Goal: Task Accomplishment & Management: Use online tool/utility

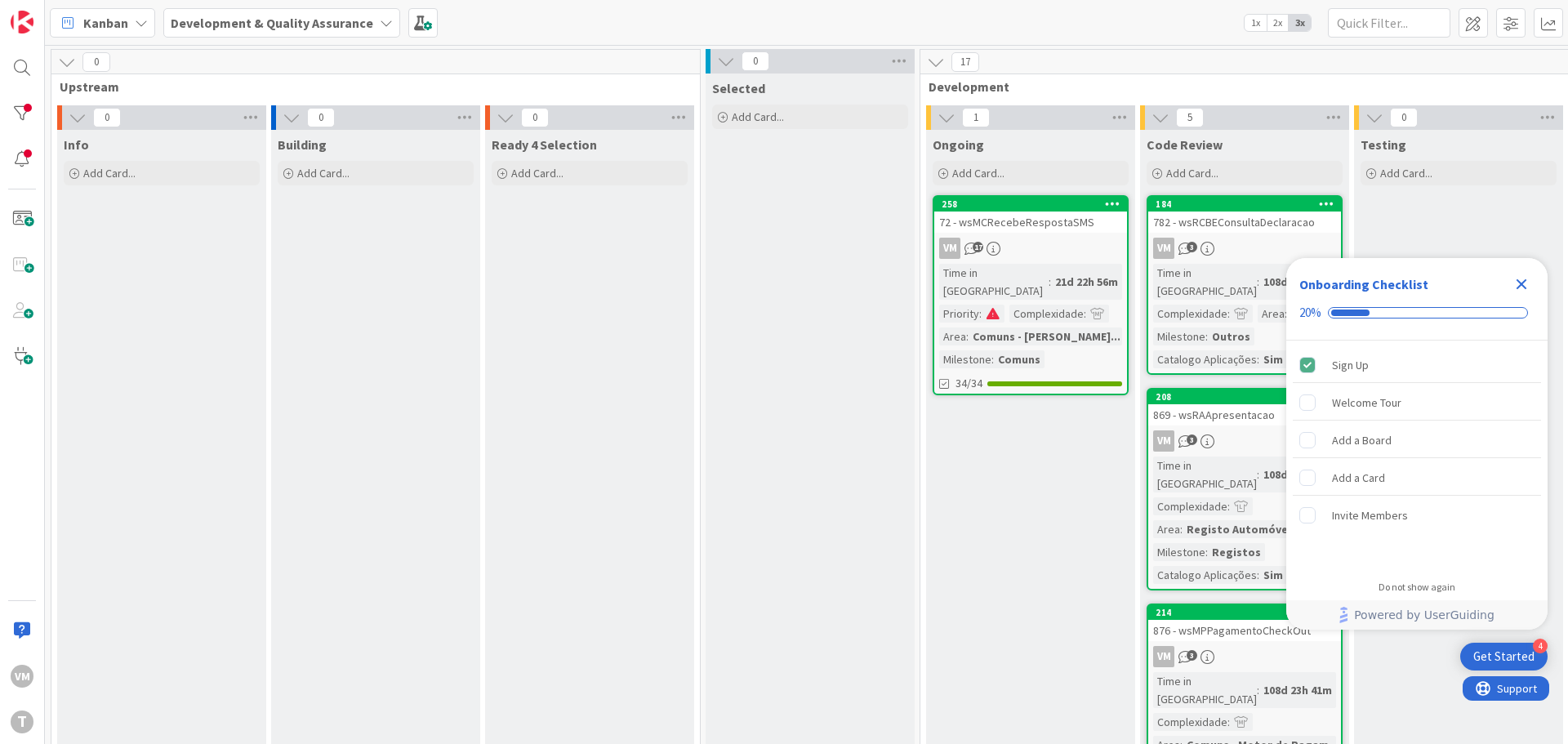
click at [1037, 239] on div "VM 17" at bounding box center [1030, 249] width 192 height 22
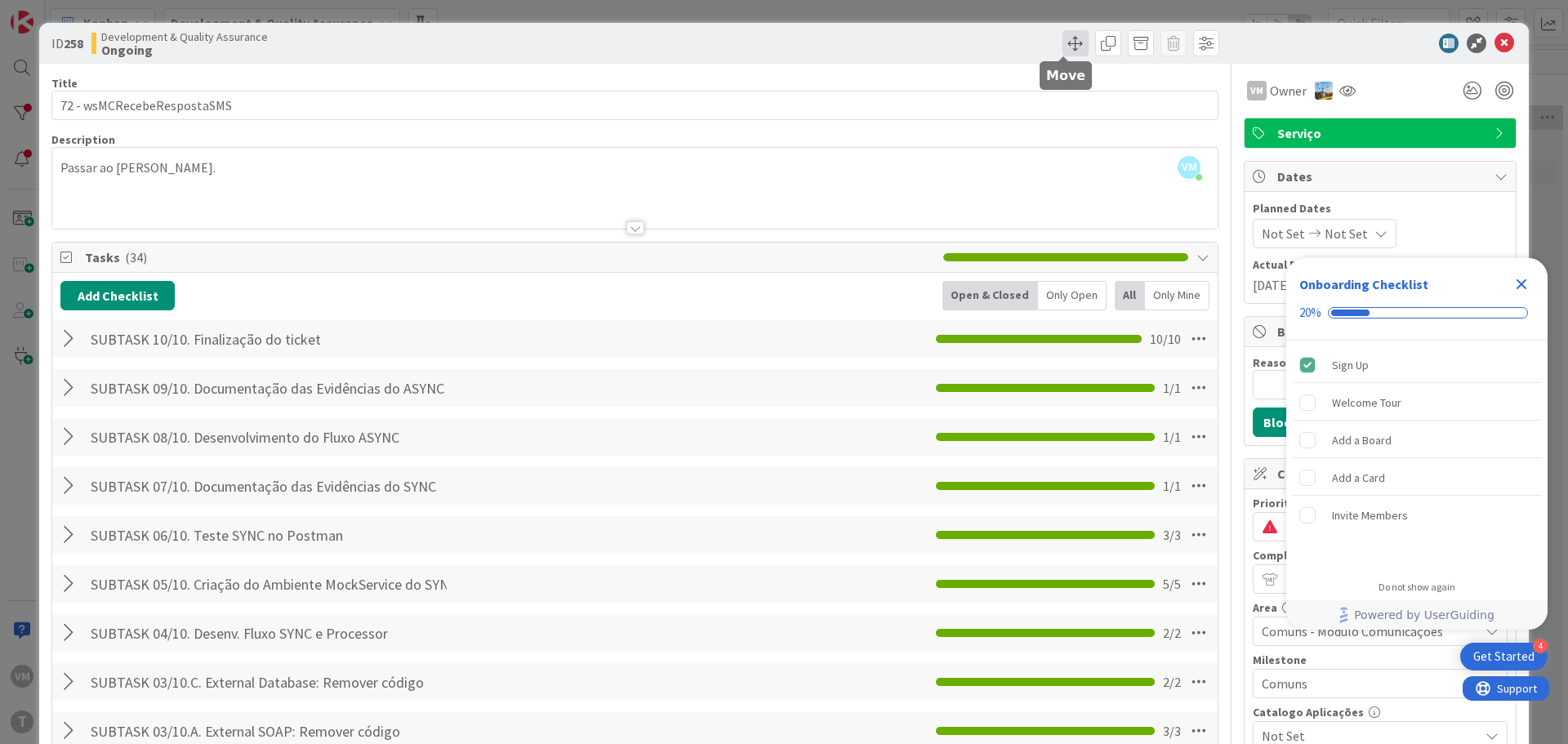
click at [1063, 43] on span at bounding box center [1076, 43] width 26 height 26
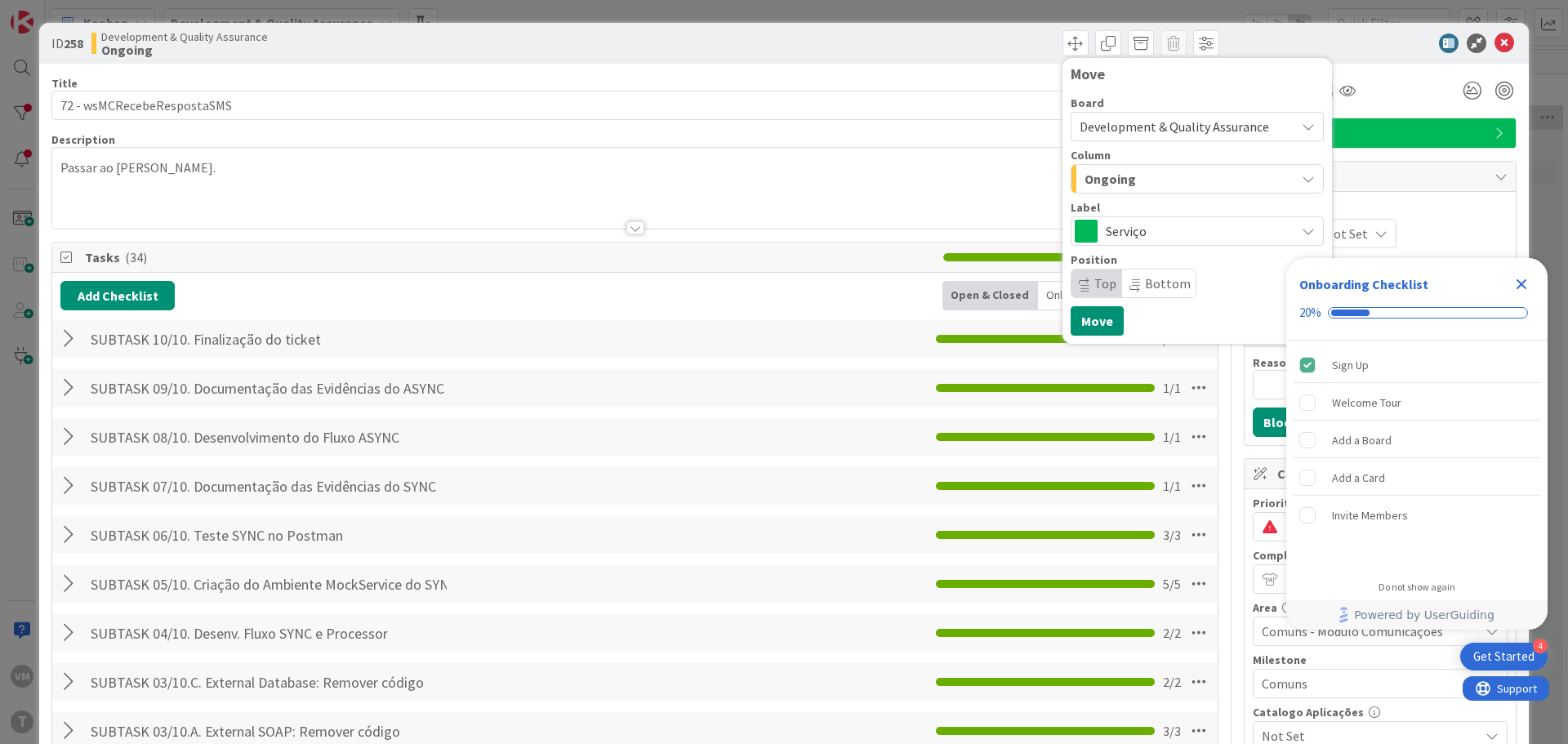
click at [1123, 180] on div "Ongoing" at bounding box center [1188, 179] width 215 height 26
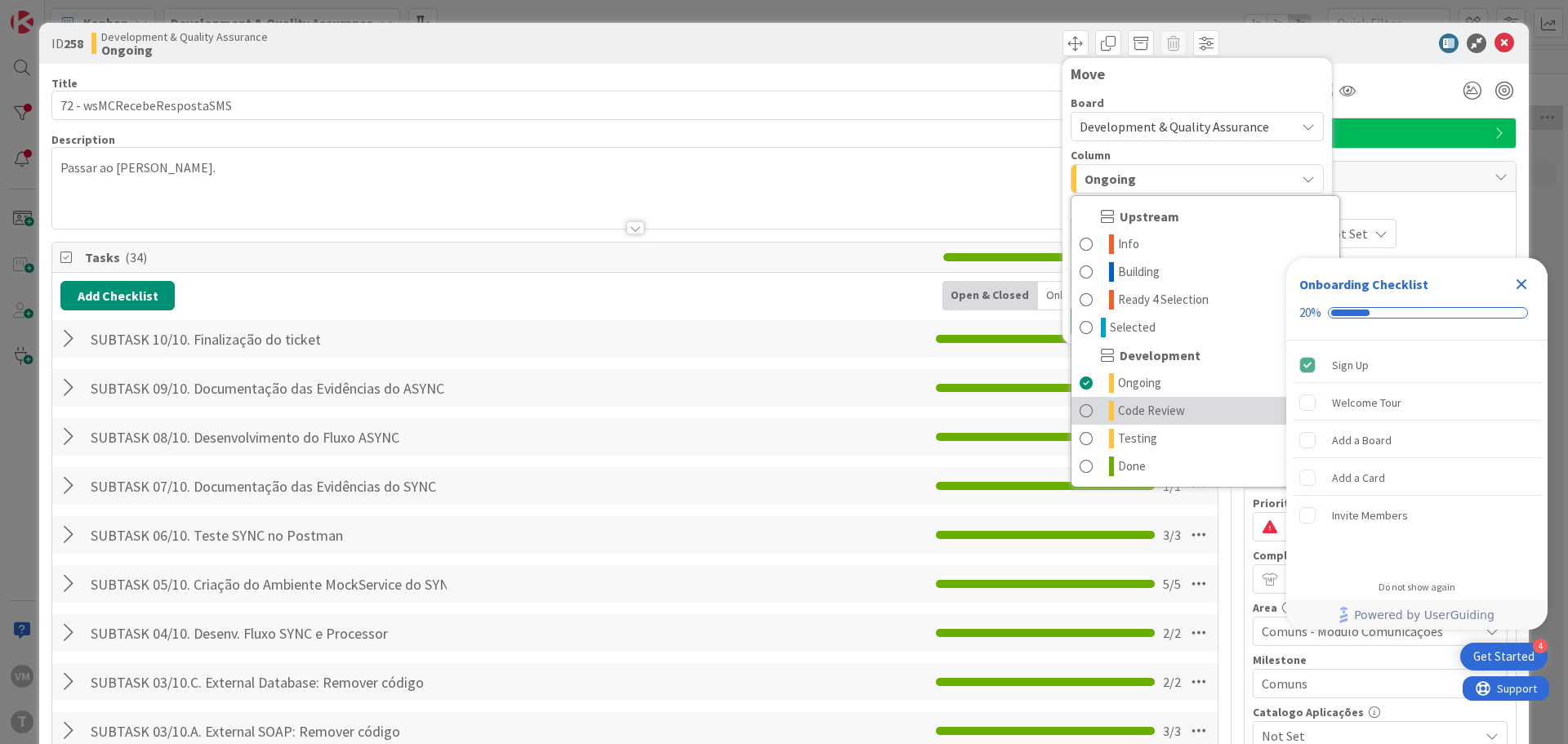
click at [1147, 399] on link "Code Review" at bounding box center [1205, 410] width 267 height 28
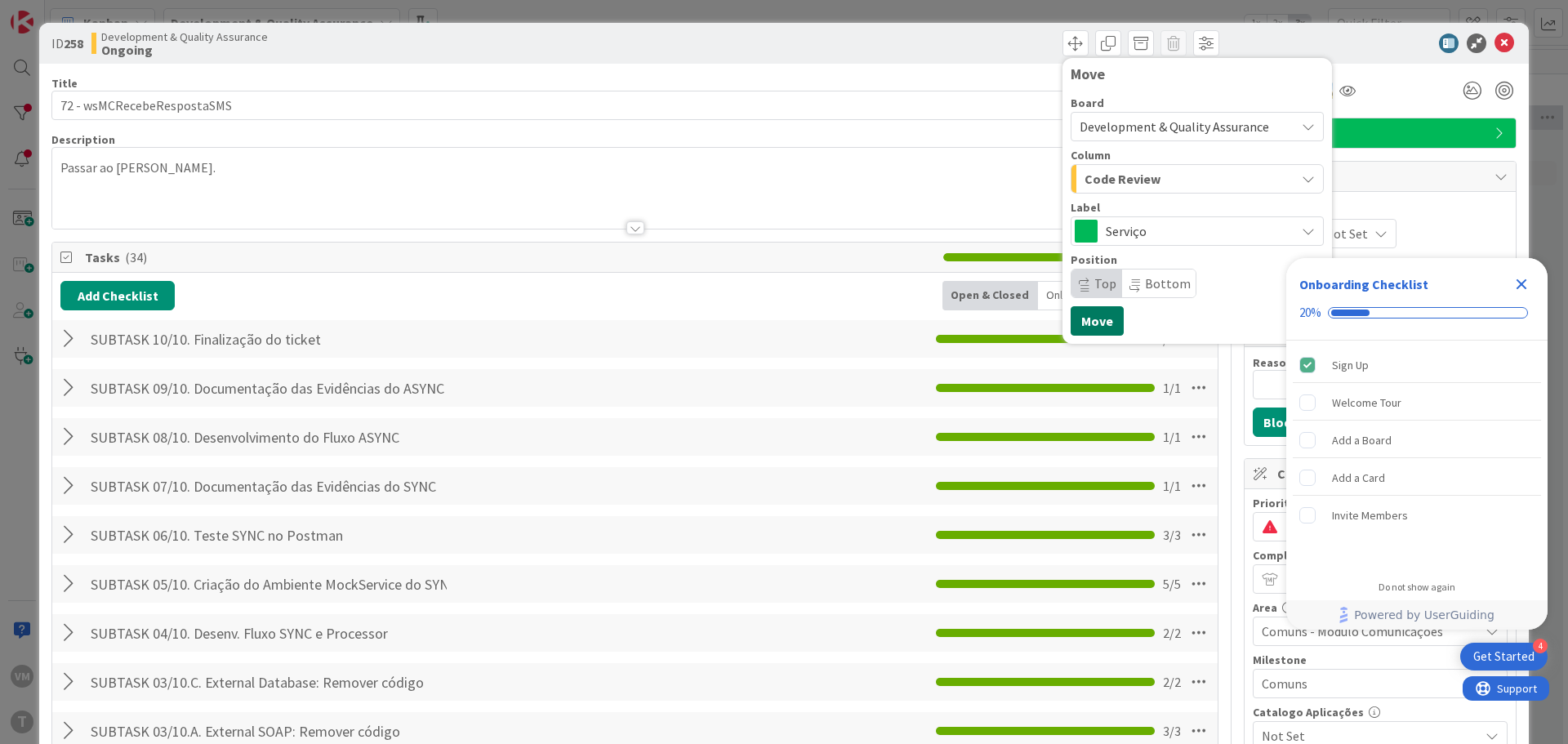
click at [1092, 319] on button "Move" at bounding box center [1097, 321] width 53 height 30
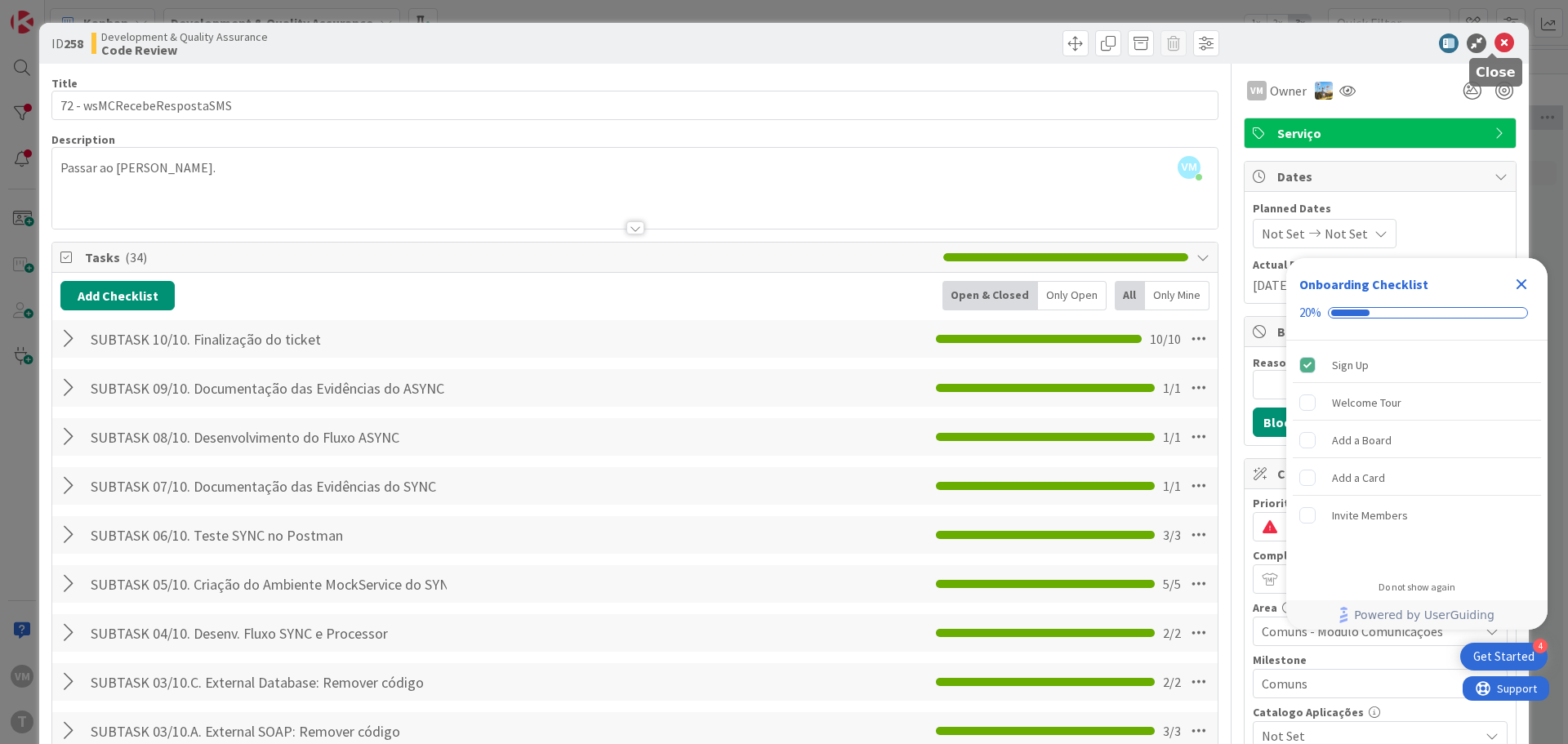
click at [1495, 47] on icon at bounding box center [1505, 43] width 20 height 20
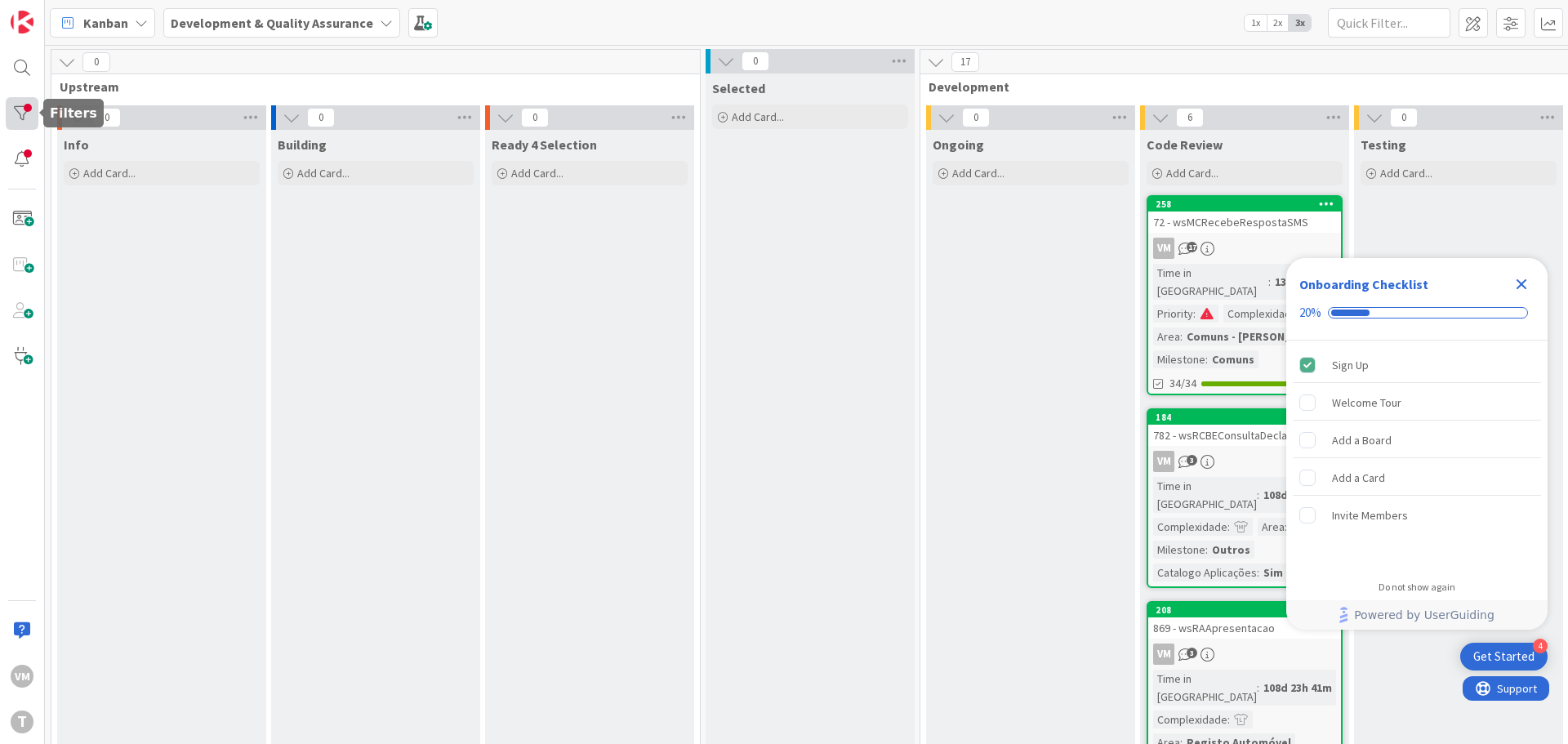
click at [25, 111] on div at bounding box center [22, 112] width 33 height 33
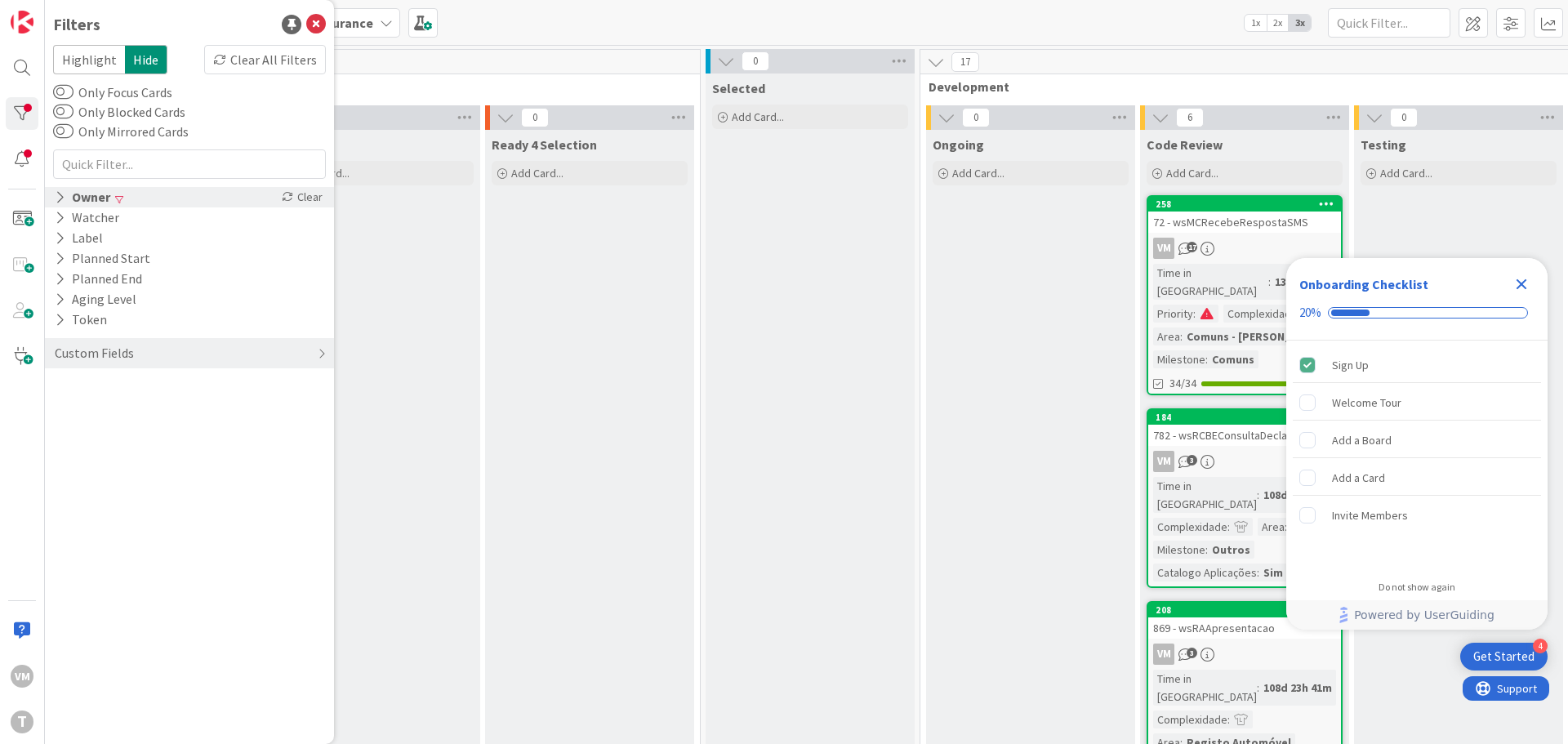
click at [93, 206] on div "Owner" at bounding box center [83, 197] width 59 height 21
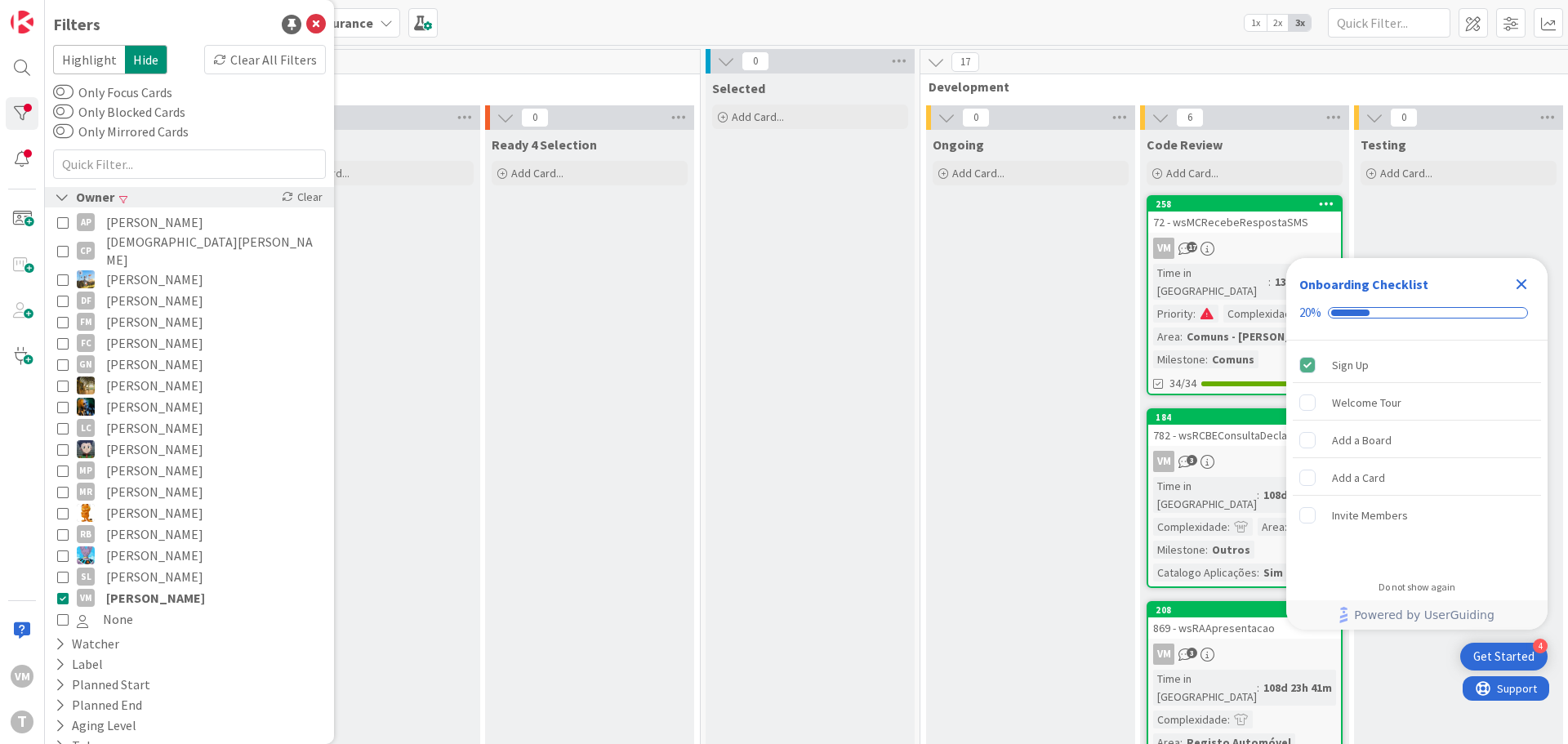
click at [101, 202] on div "Owner" at bounding box center [85, 197] width 63 height 21
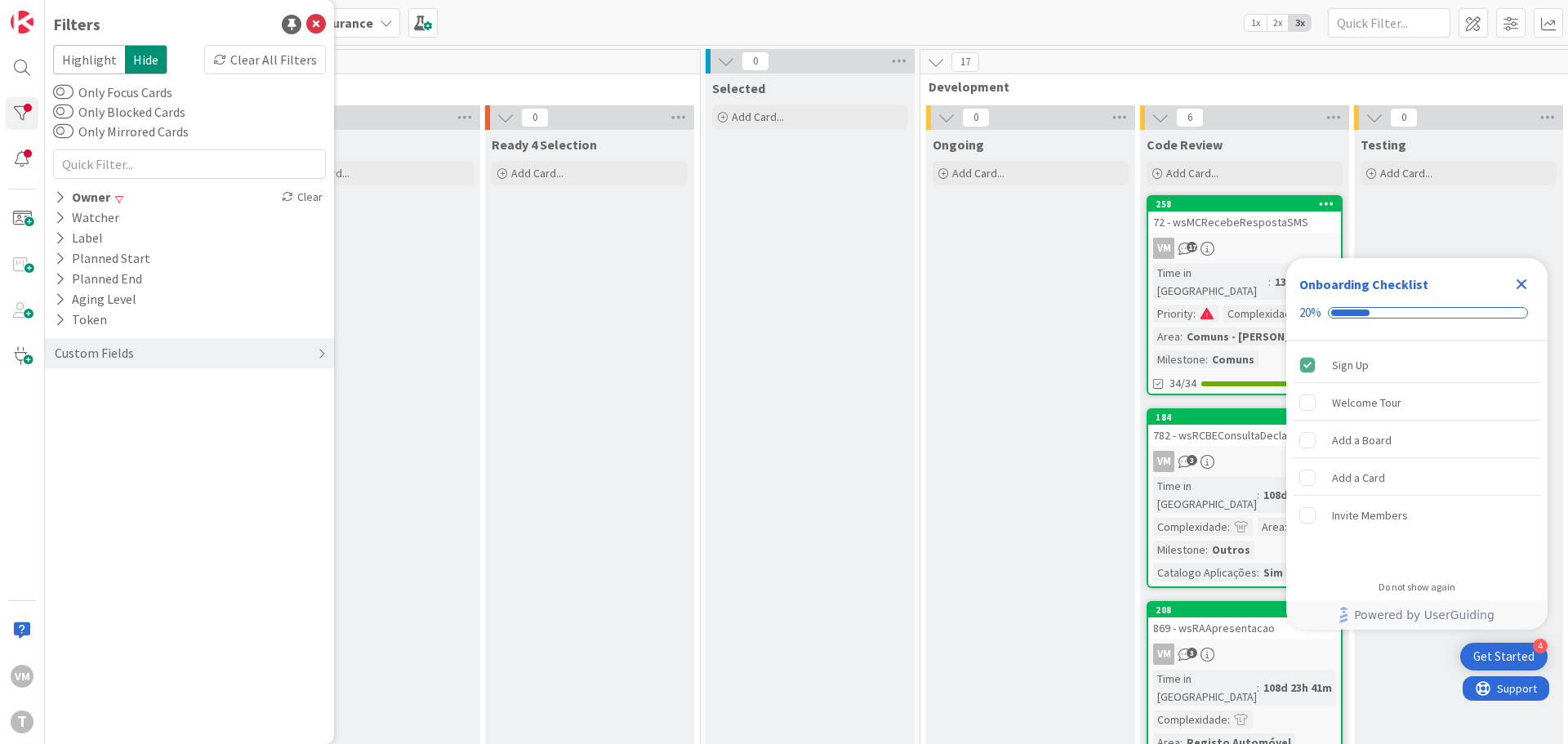
click at [1524, 295] on div "Close Checklist" at bounding box center [1522, 284] width 26 height 26
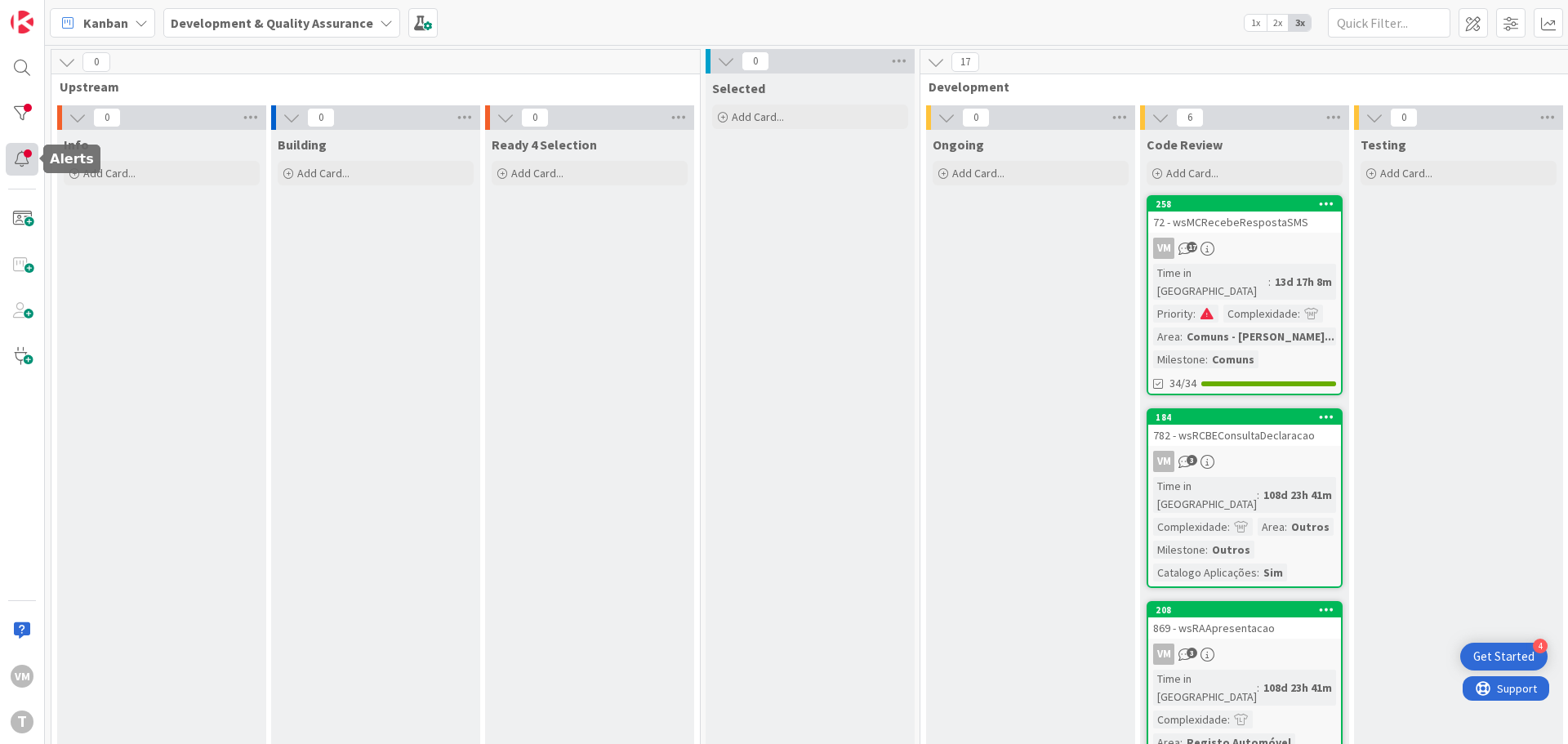
click at [17, 159] on div at bounding box center [22, 159] width 33 height 33
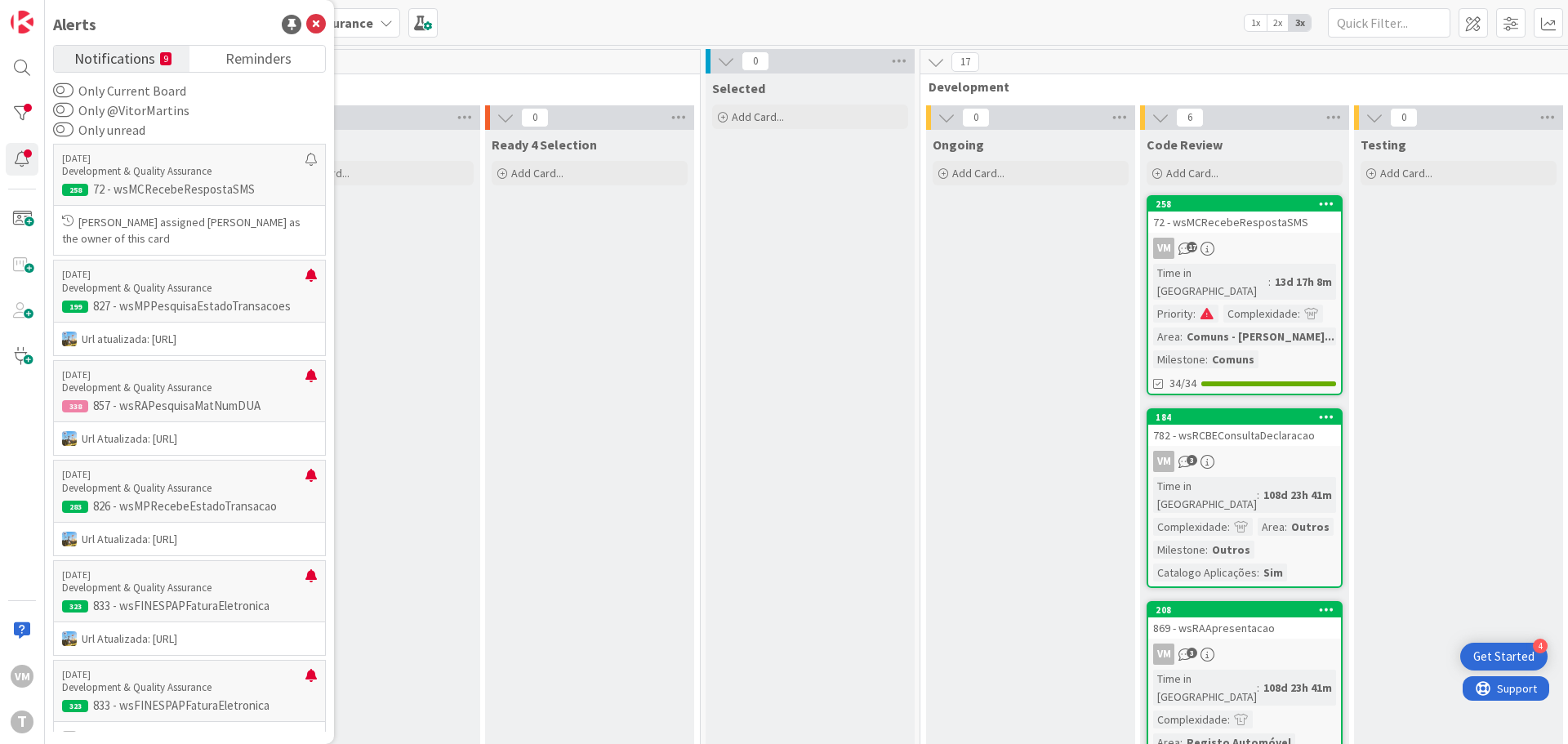
click at [137, 59] on span "Notifications" at bounding box center [114, 56] width 81 height 23
click at [231, 296] on div "09/22/2025 Development & Quality Assurance 199 827 - wsMPPesquisaEstadoTransaco…" at bounding box center [189, 290] width 272 height 61
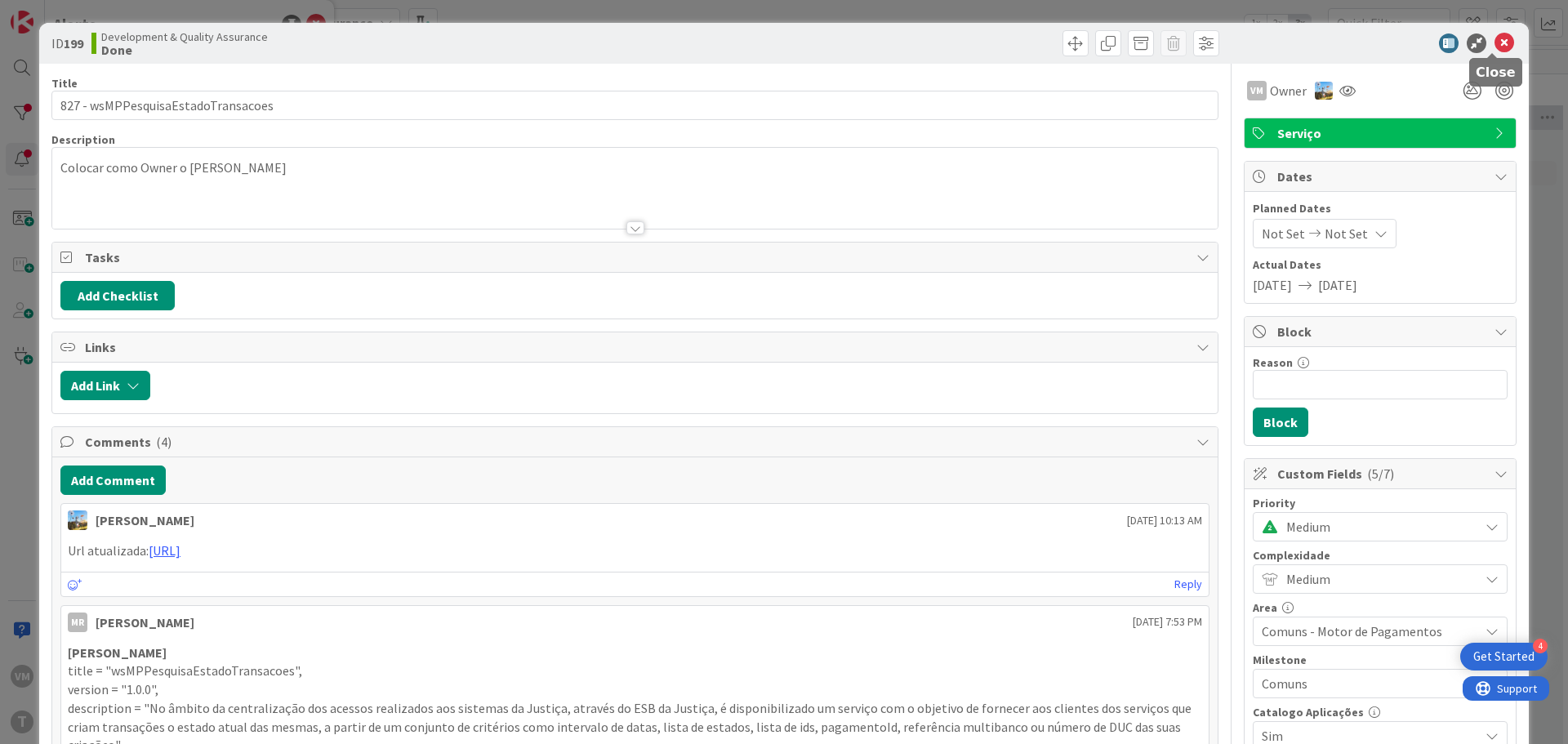
click at [1495, 39] on icon at bounding box center [1505, 43] width 20 height 20
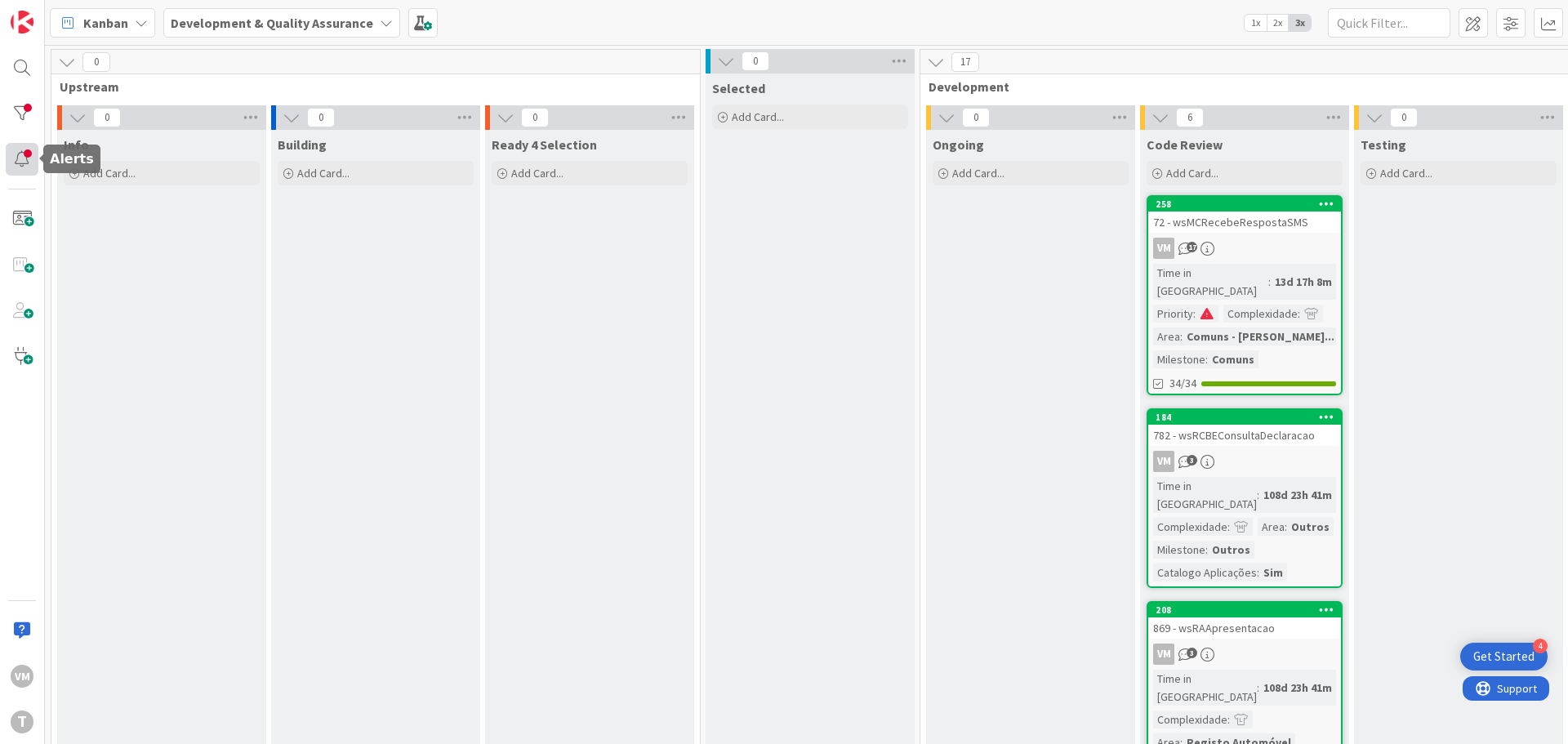
click at [31, 162] on div at bounding box center [22, 159] width 33 height 33
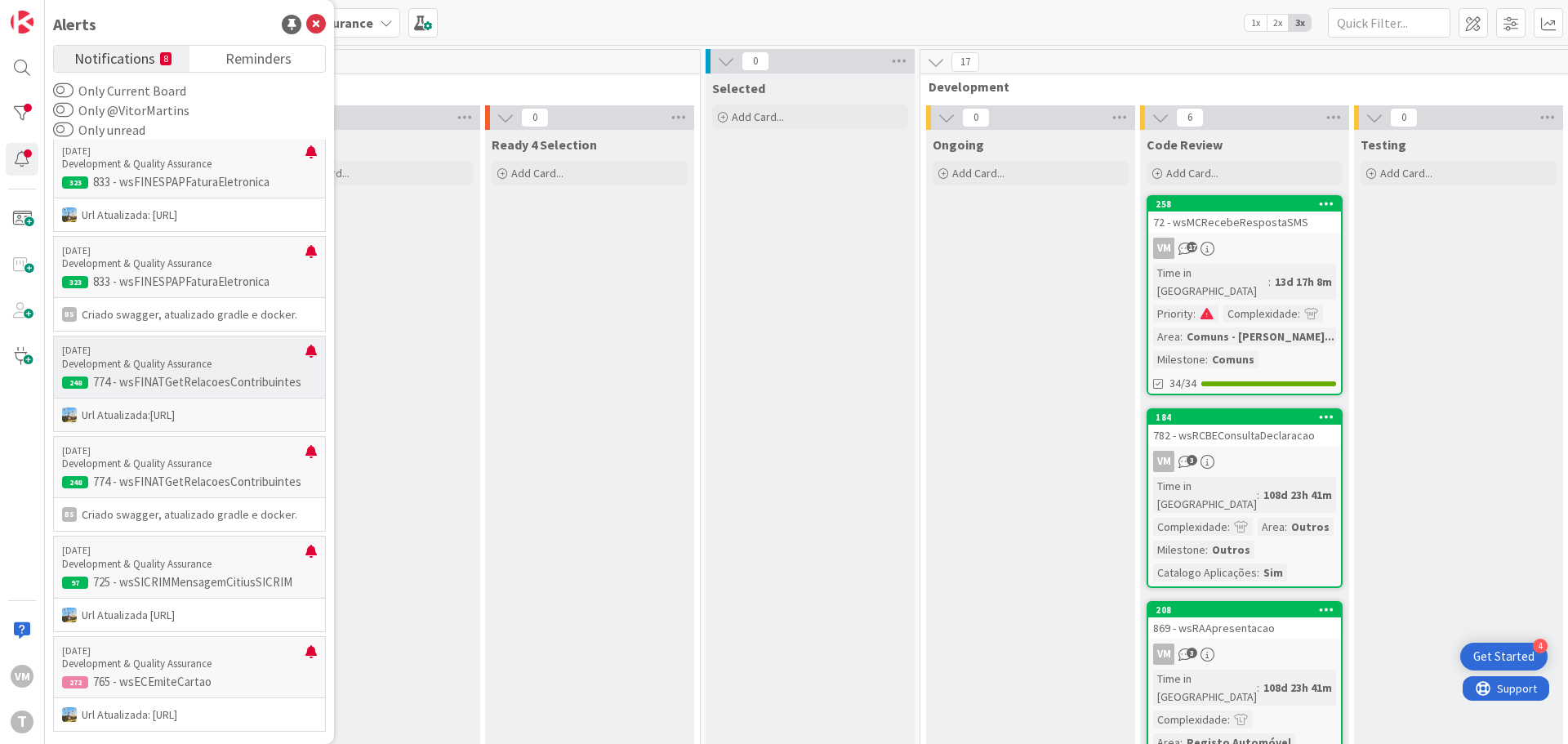
scroll to position [538, 0]
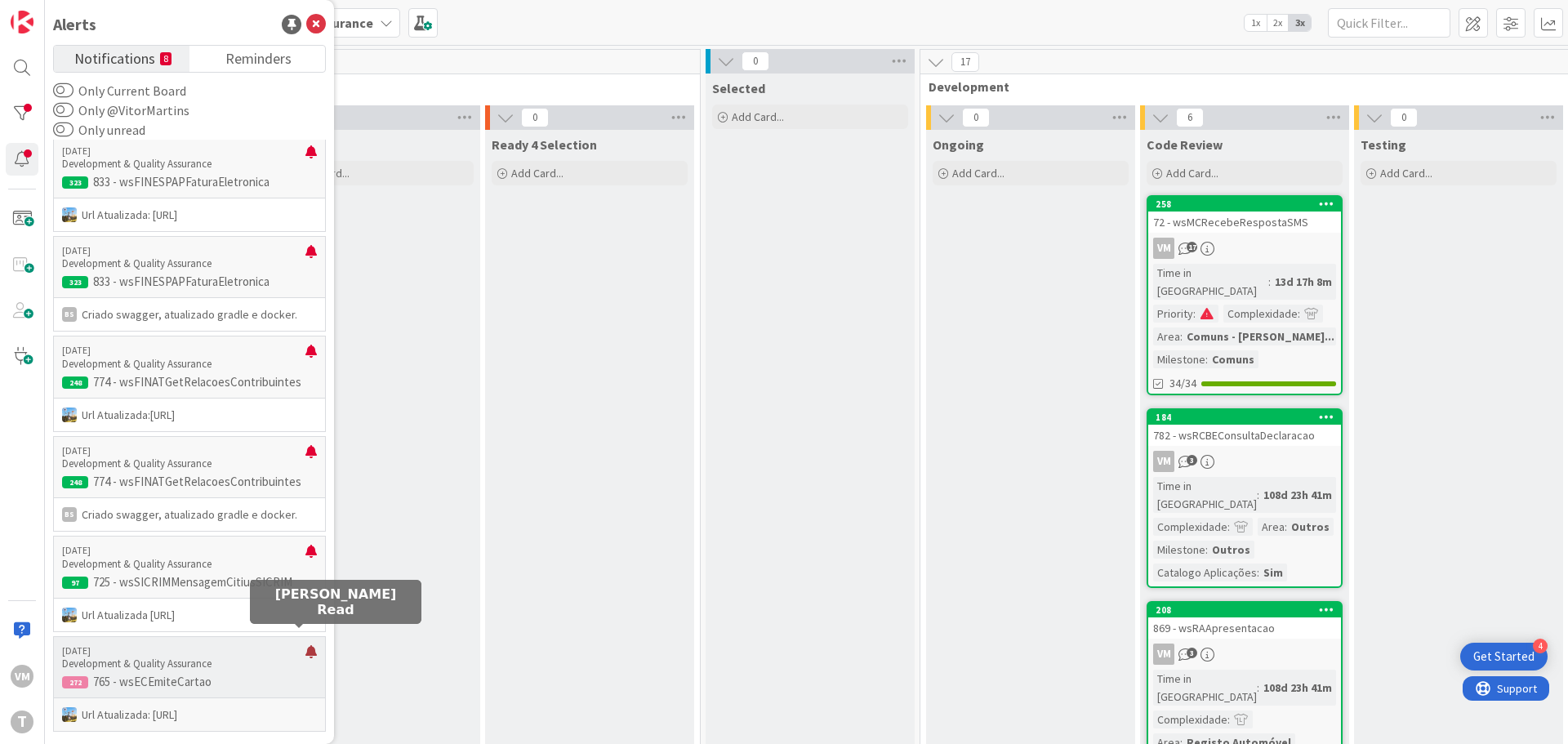
click at [306, 645] on div at bounding box center [312, 658] width 12 height 26
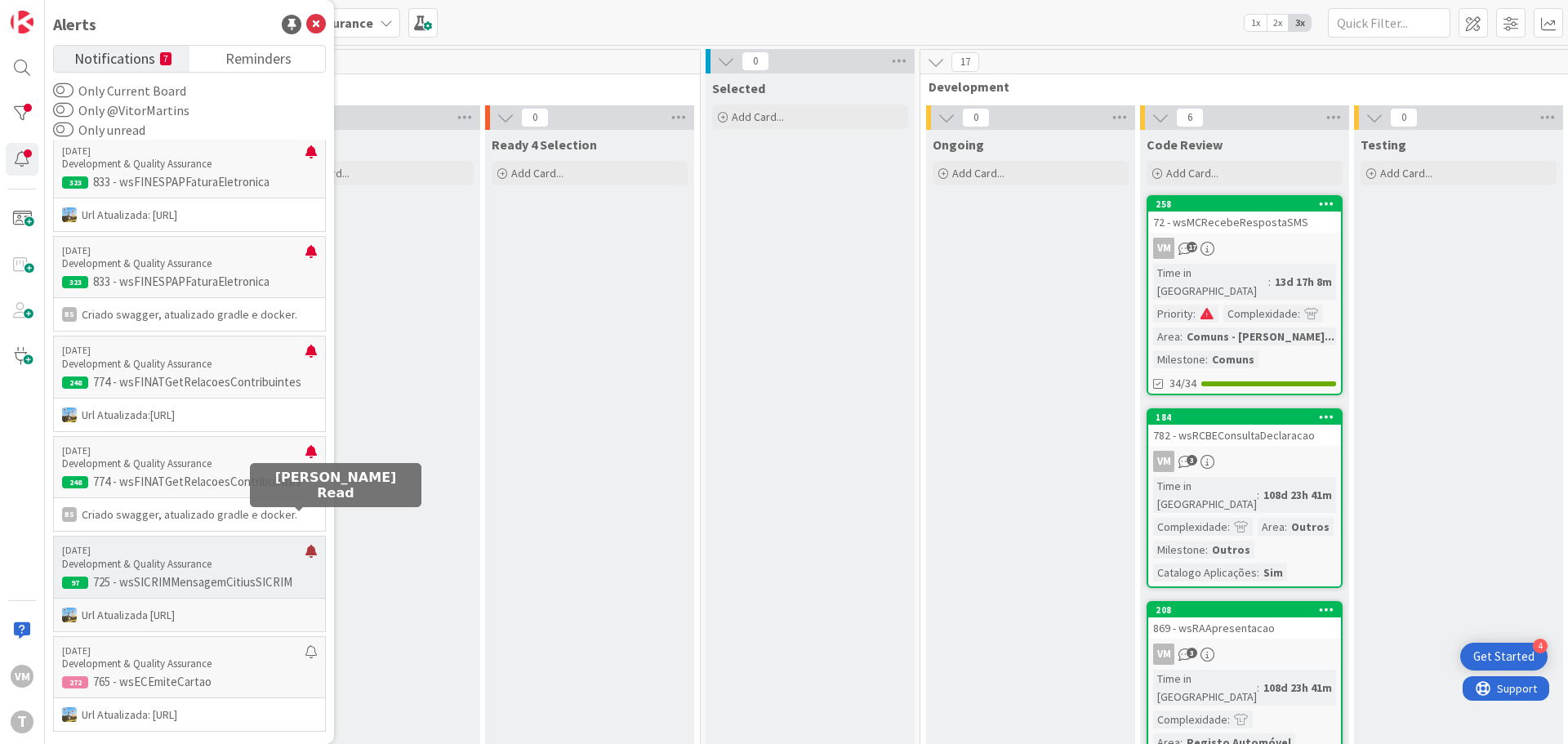
click at [306, 545] on div at bounding box center [312, 558] width 12 height 26
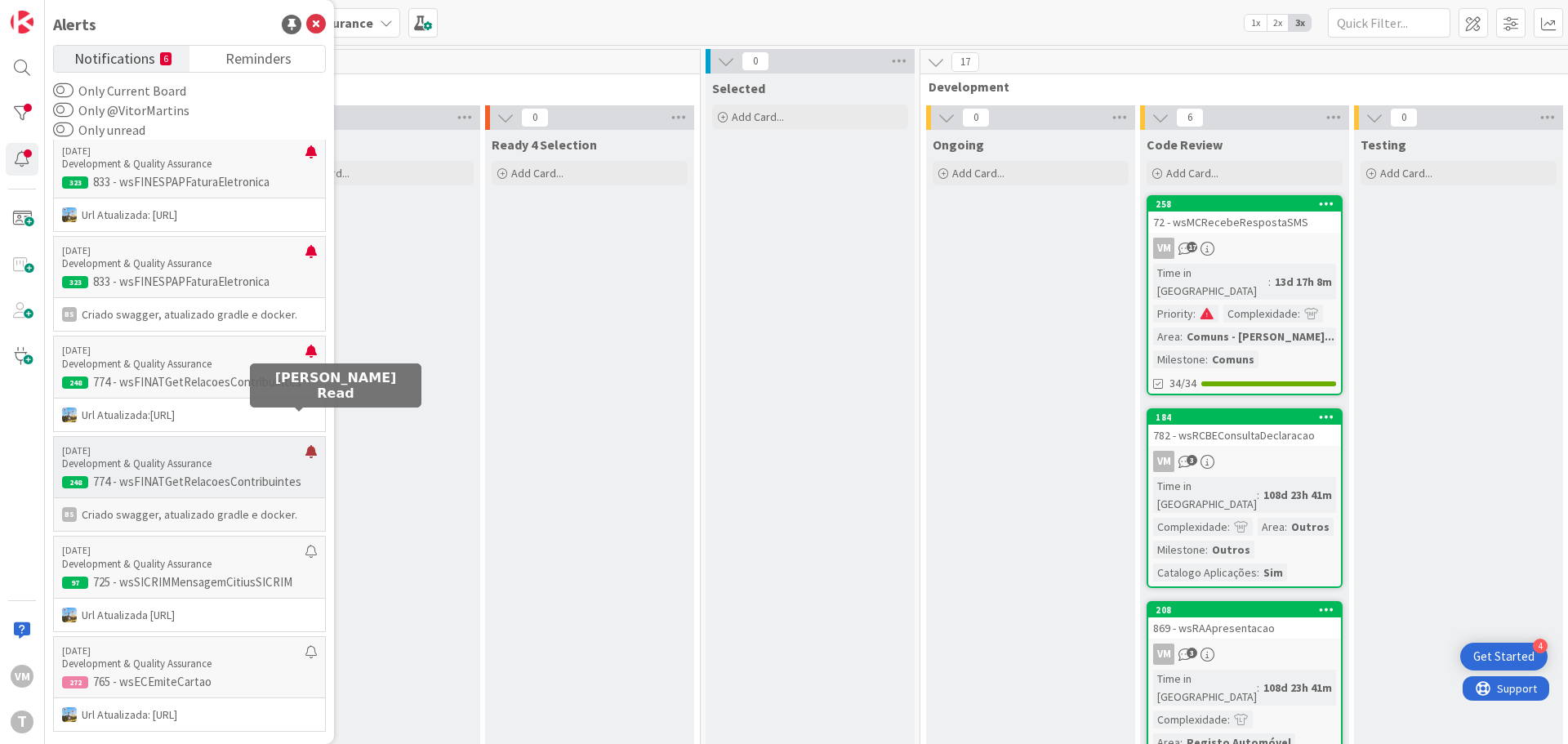
click at [306, 445] on div at bounding box center [312, 458] width 12 height 26
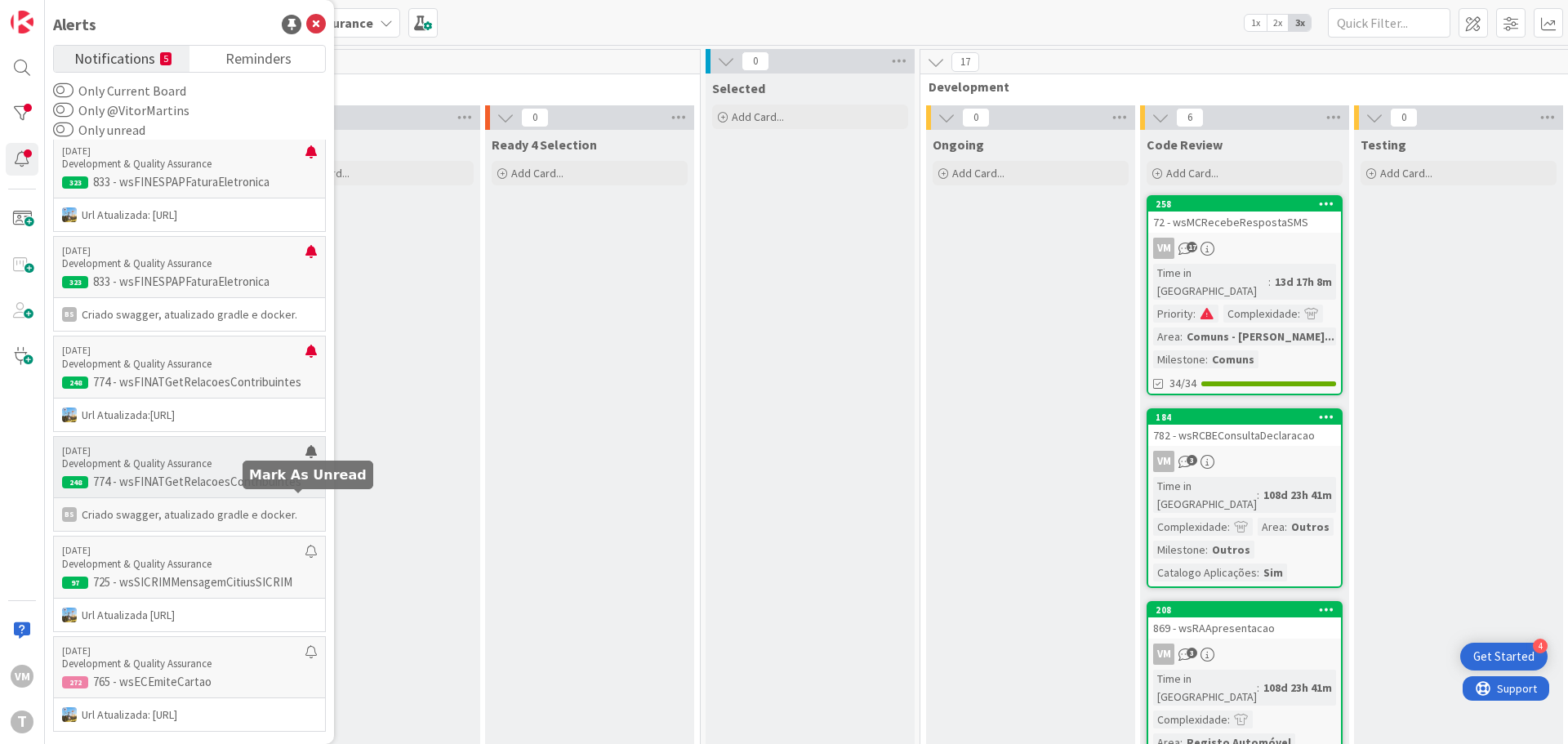
scroll to position [457, 0]
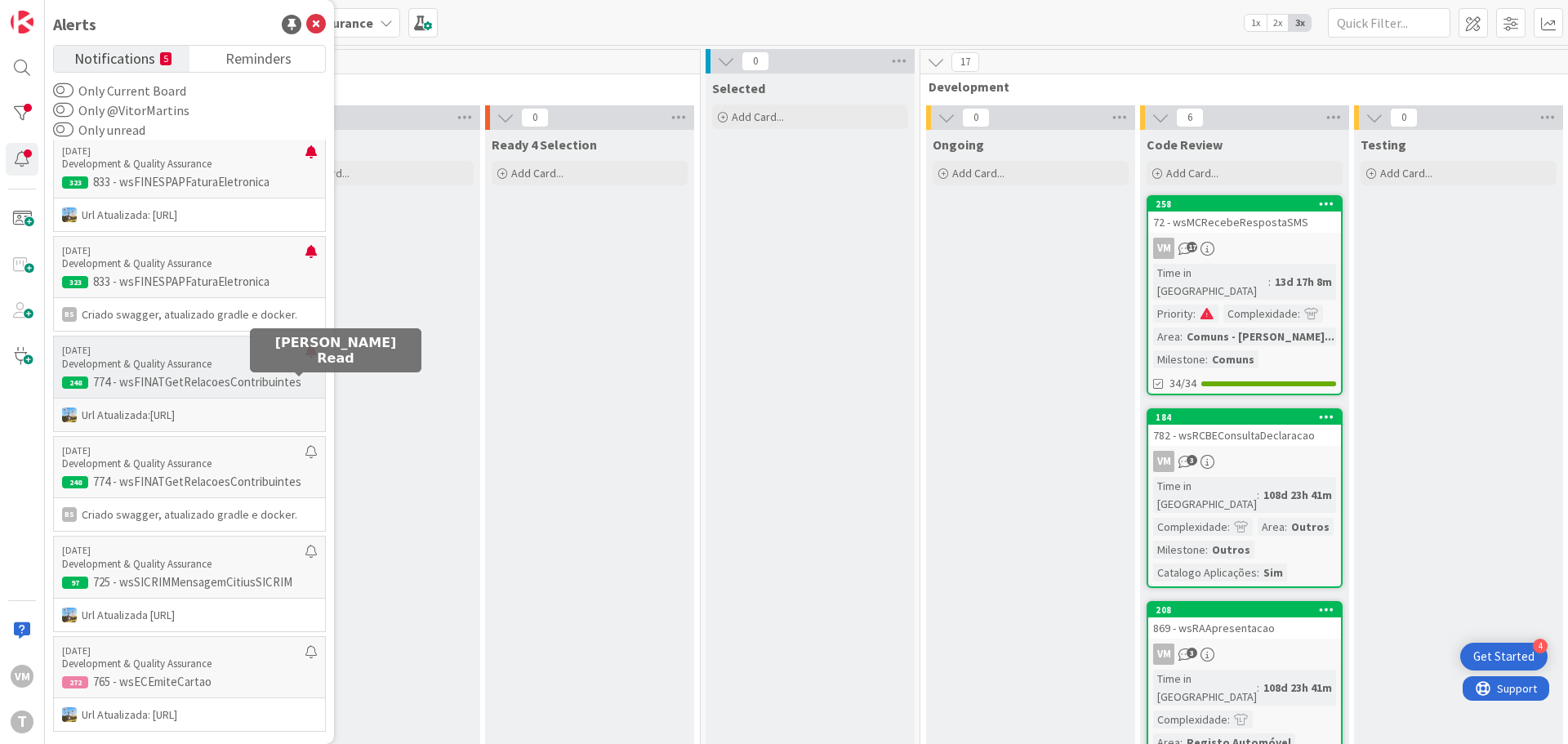
click at [306, 371] on div at bounding box center [312, 357] width 12 height 26
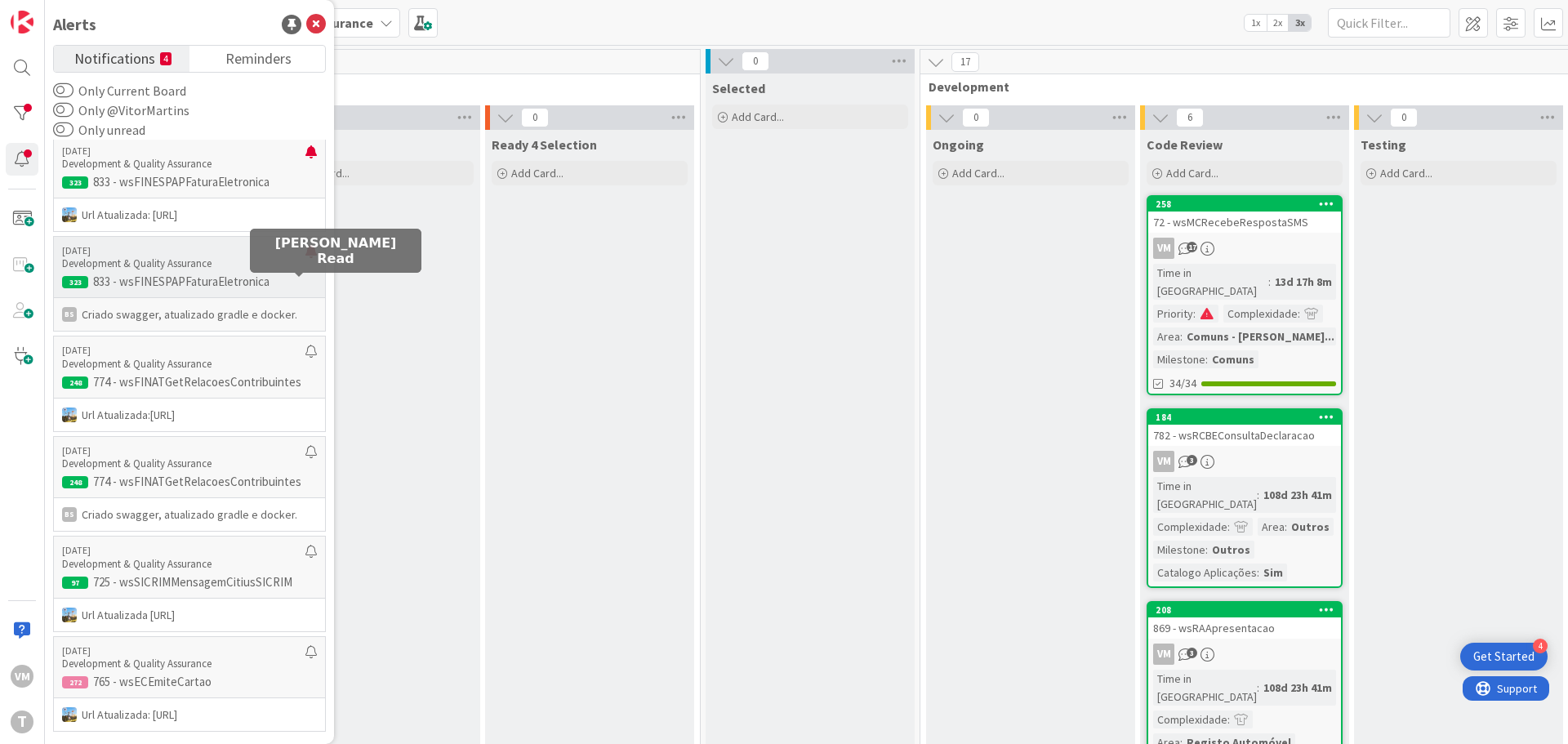
click at [306, 271] on div at bounding box center [312, 258] width 12 height 26
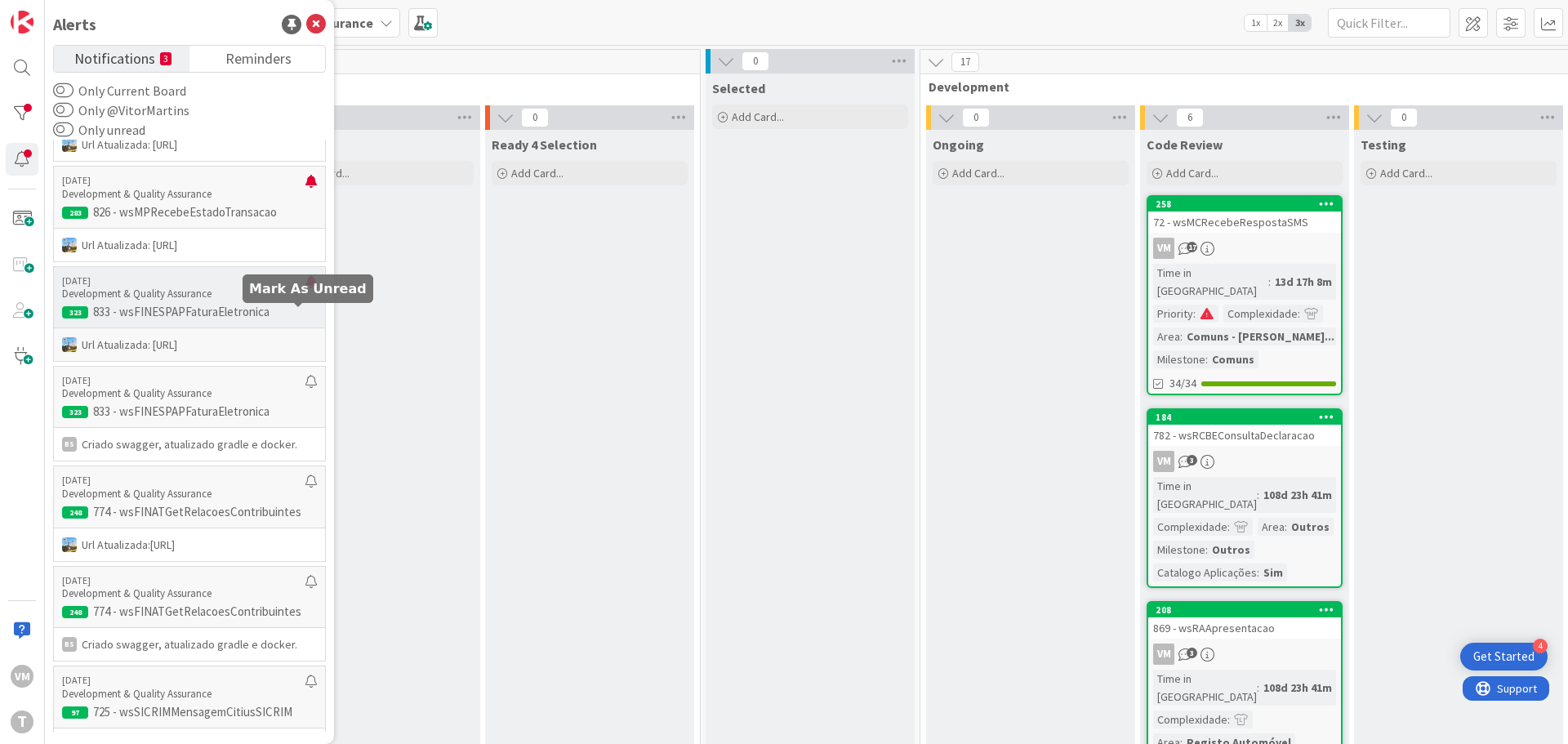
scroll to position [293, 0]
click at [306, 302] on div at bounding box center [312, 289] width 12 height 26
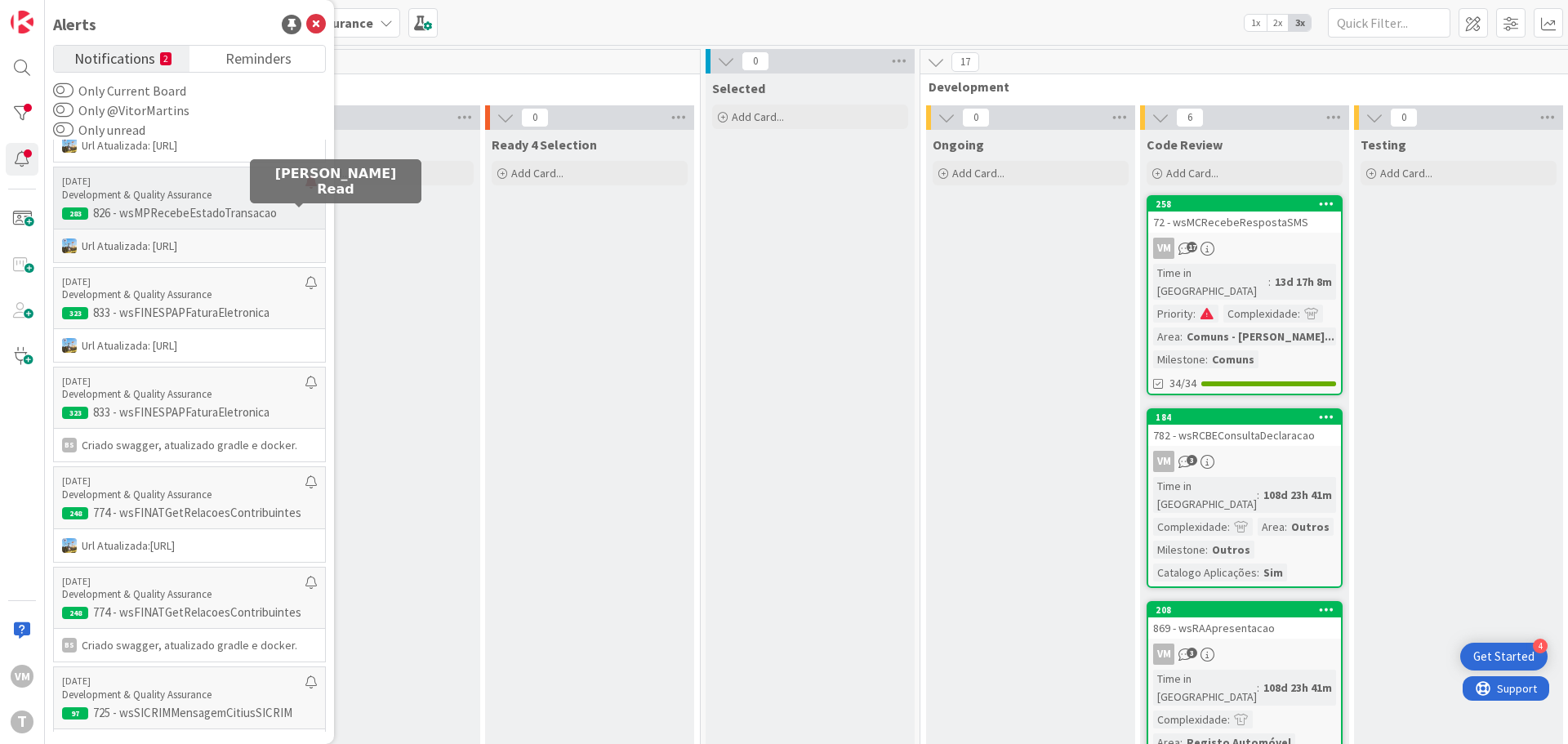
click at [306, 201] on div at bounding box center [312, 188] width 12 height 26
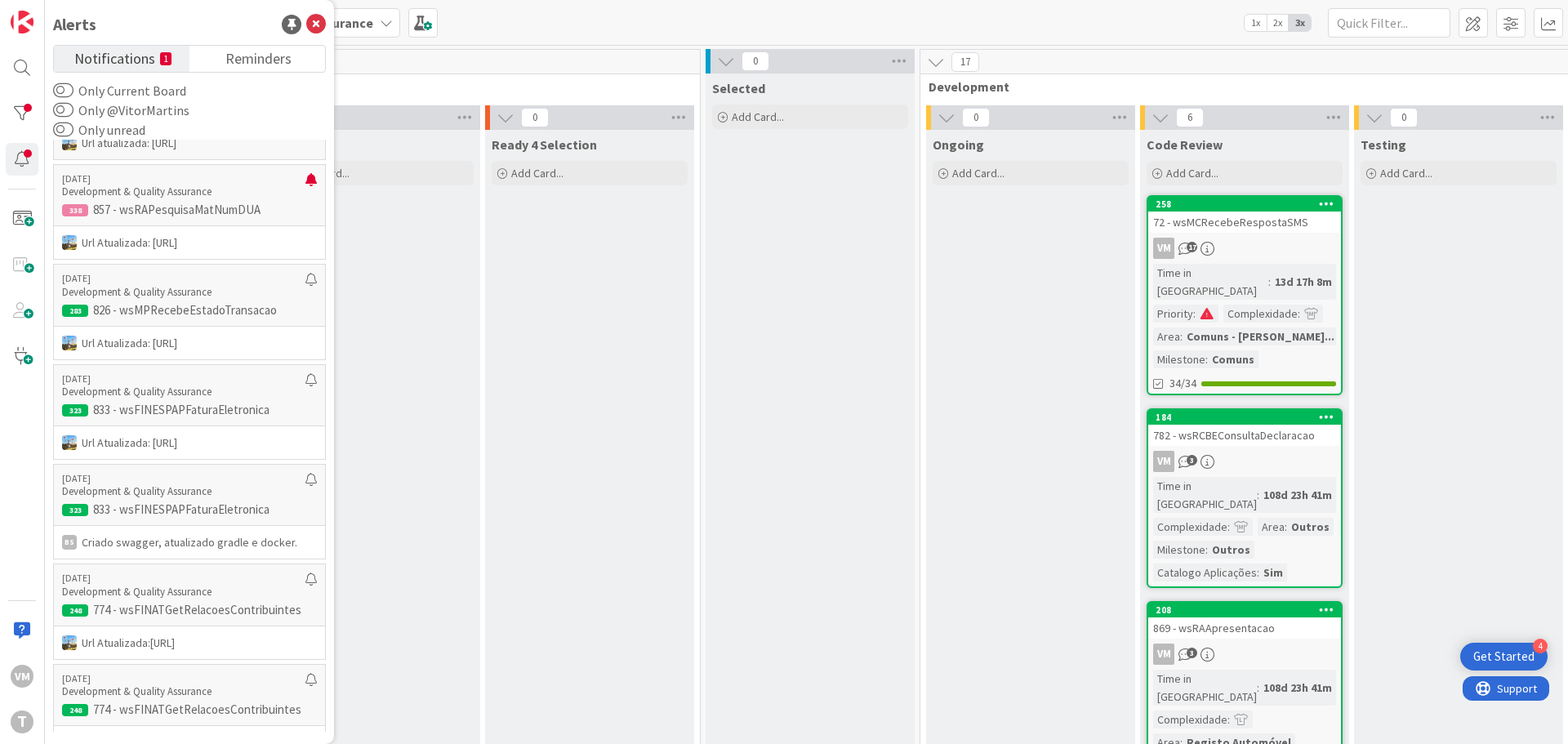
scroll to position [48, 0]
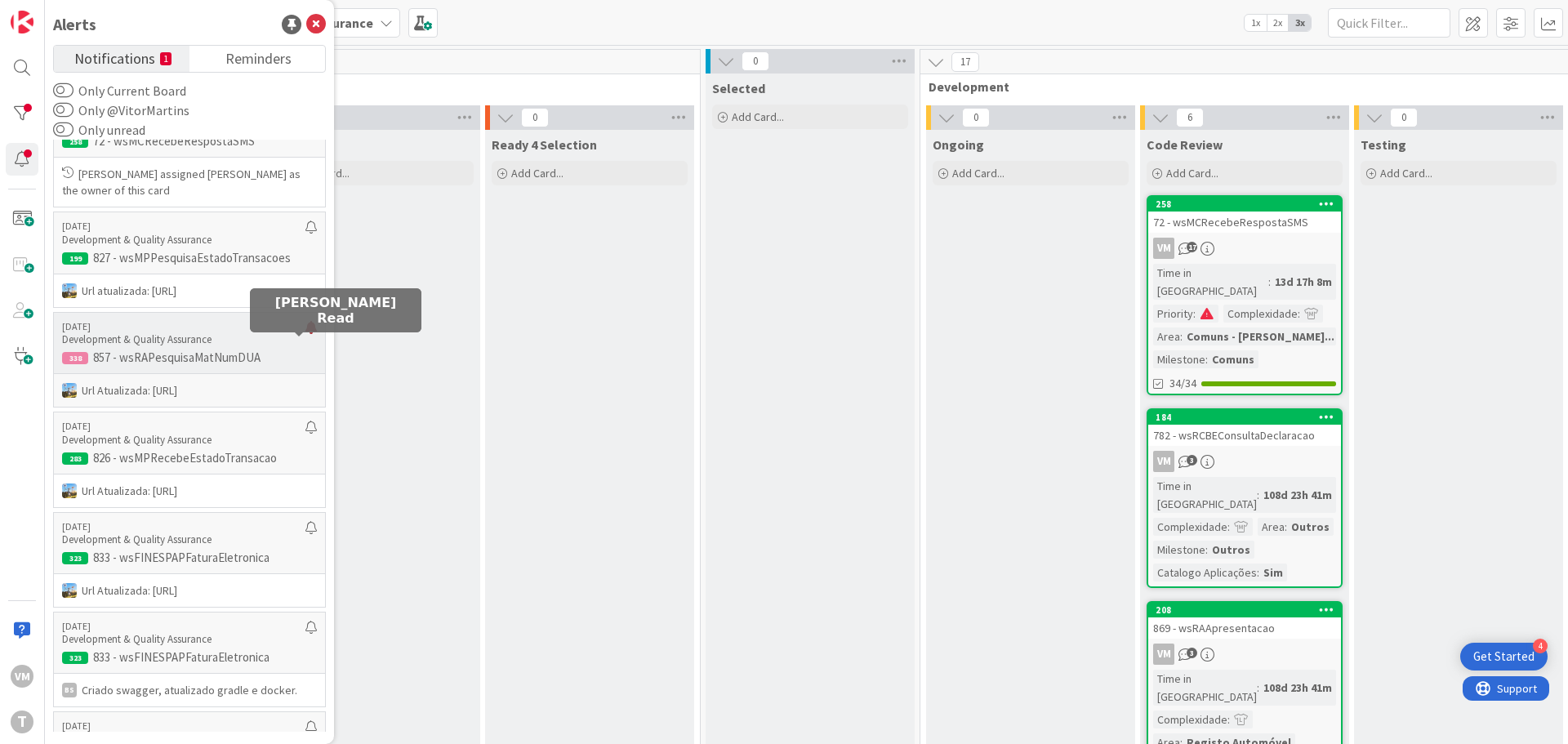
click at [306, 347] on div at bounding box center [312, 334] width 12 height 26
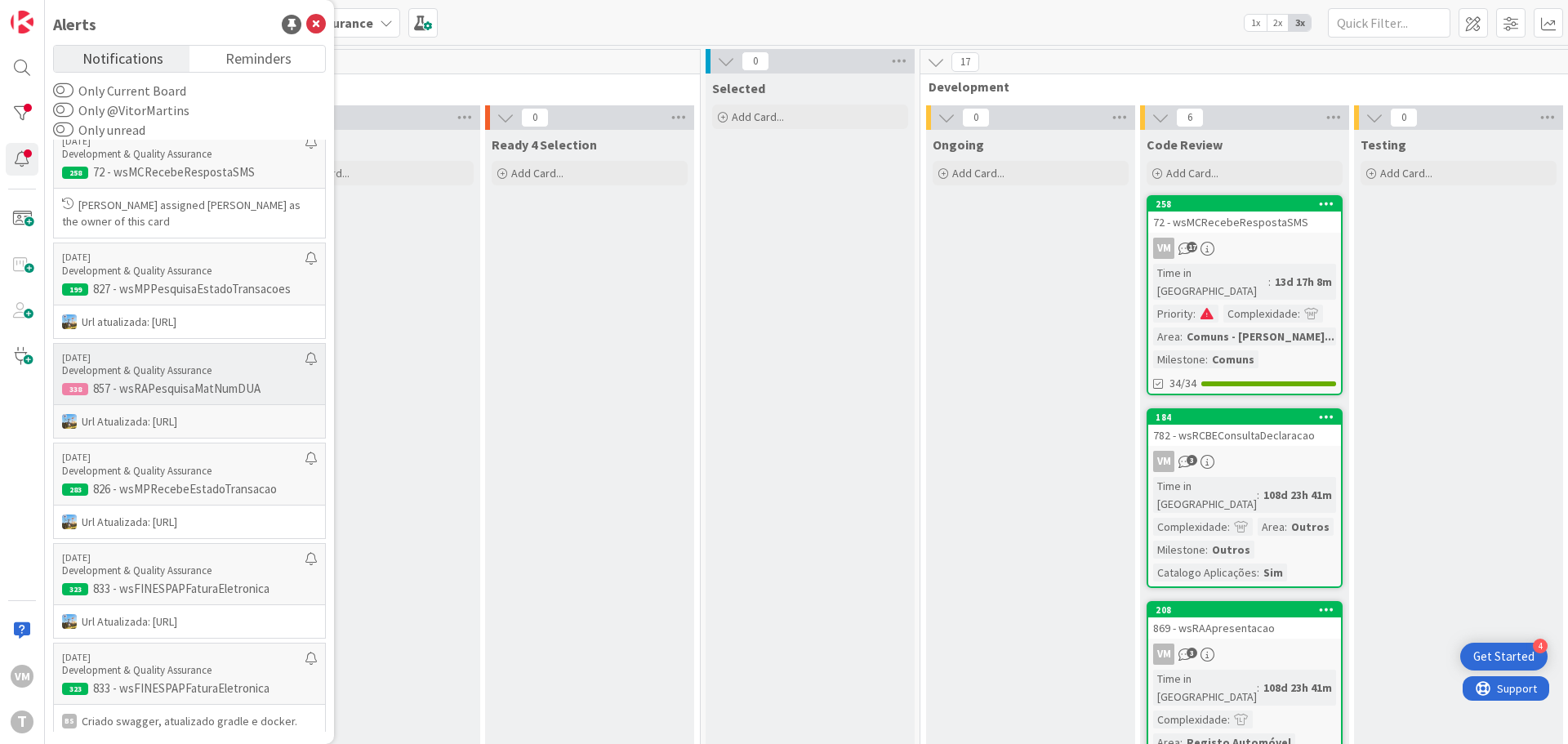
scroll to position [0, 0]
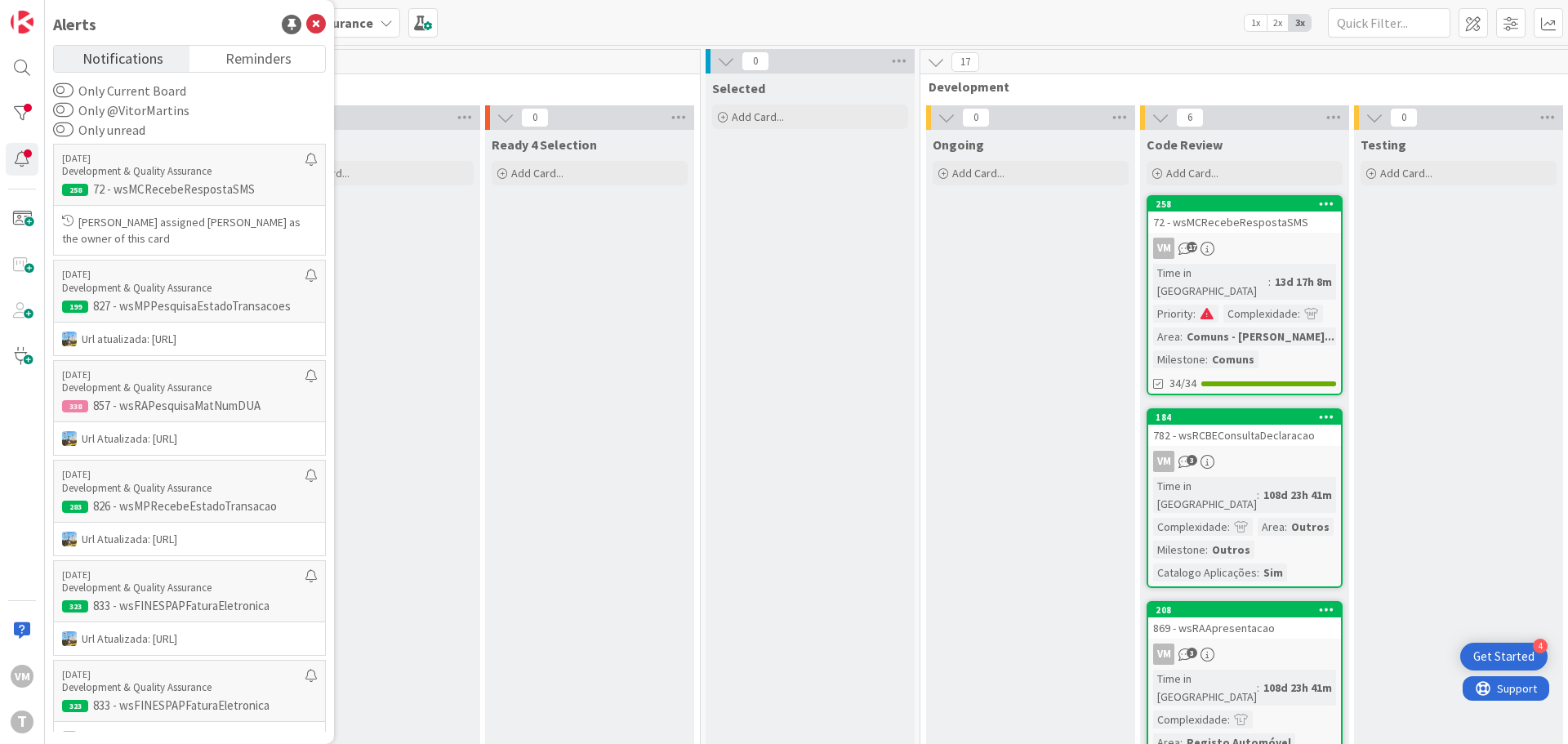
click at [4, 116] on div "VM T" at bounding box center [23, 372] width 45 height 744
click at [17, 115] on div at bounding box center [22, 112] width 33 height 33
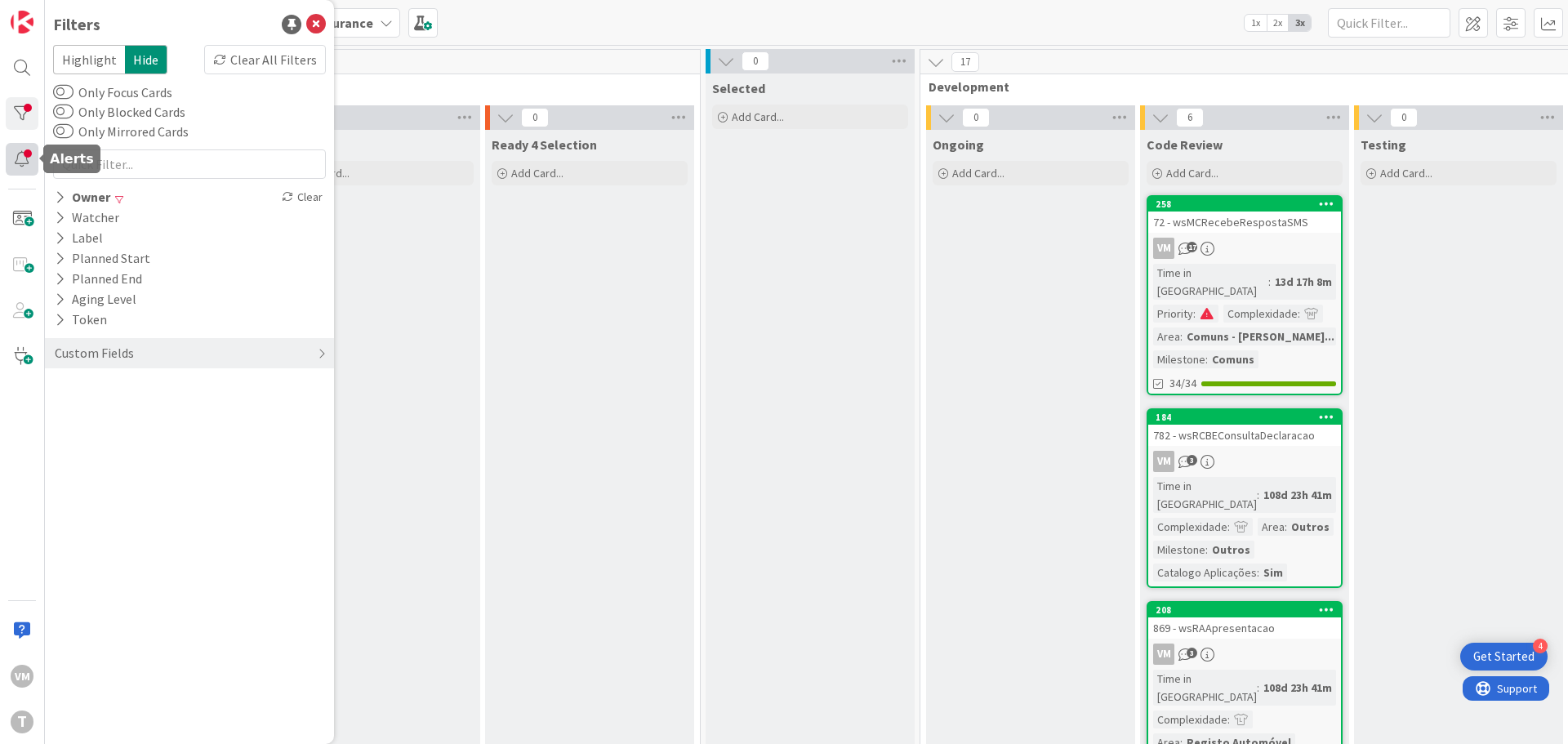
click at [18, 157] on div at bounding box center [22, 159] width 33 height 33
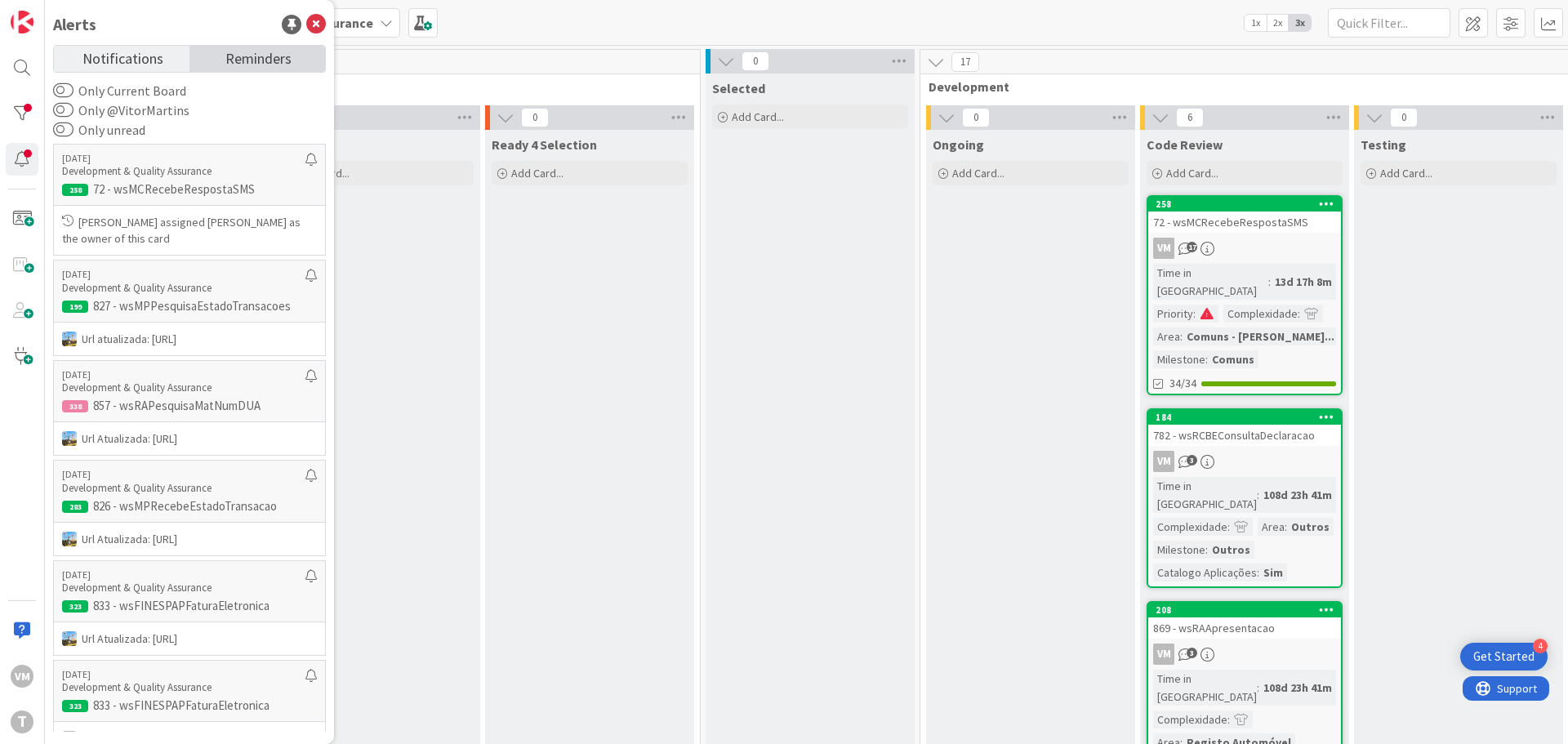
click at [257, 56] on span "Reminders" at bounding box center [258, 56] width 66 height 23
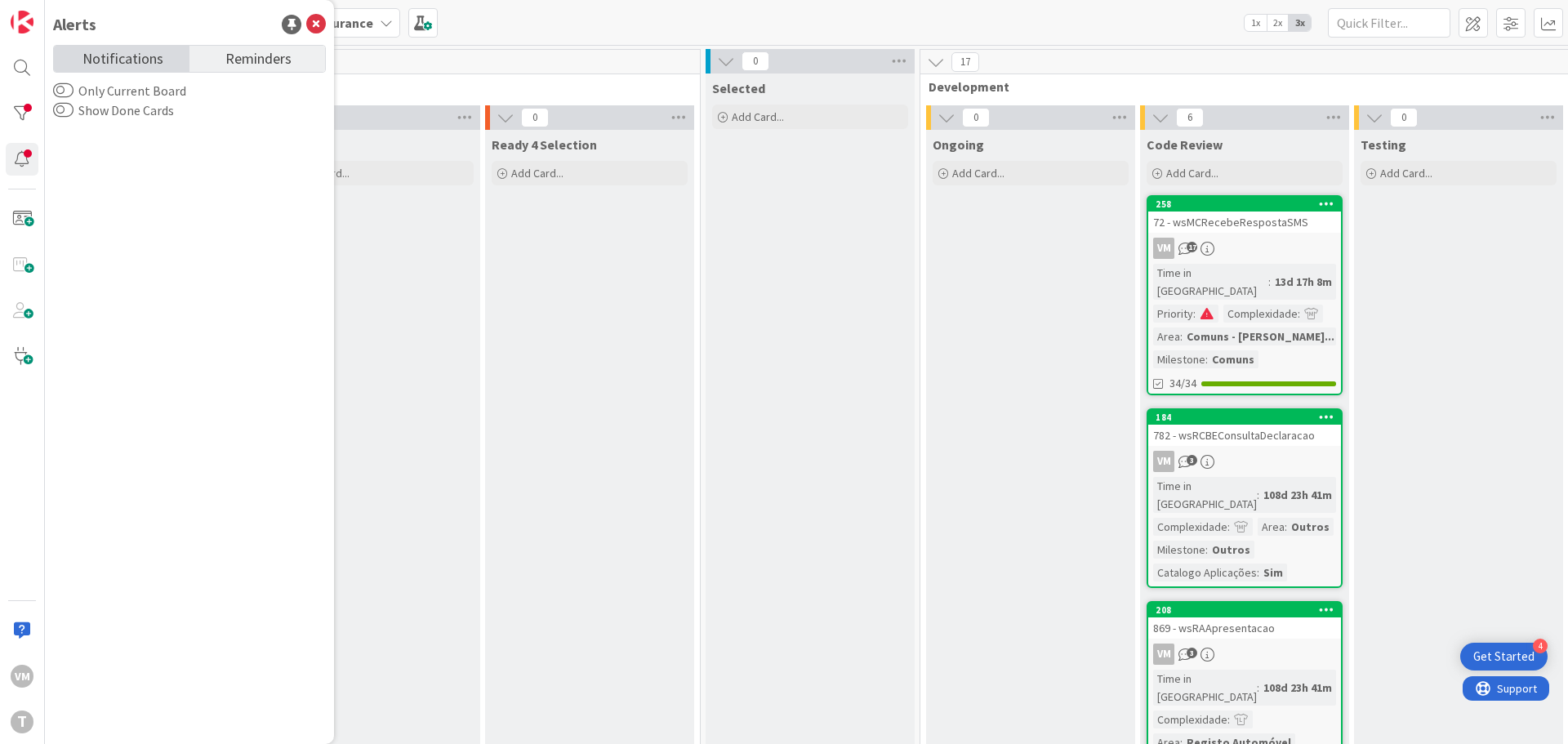
click at [120, 67] on span "Notifications" at bounding box center [123, 56] width 81 height 23
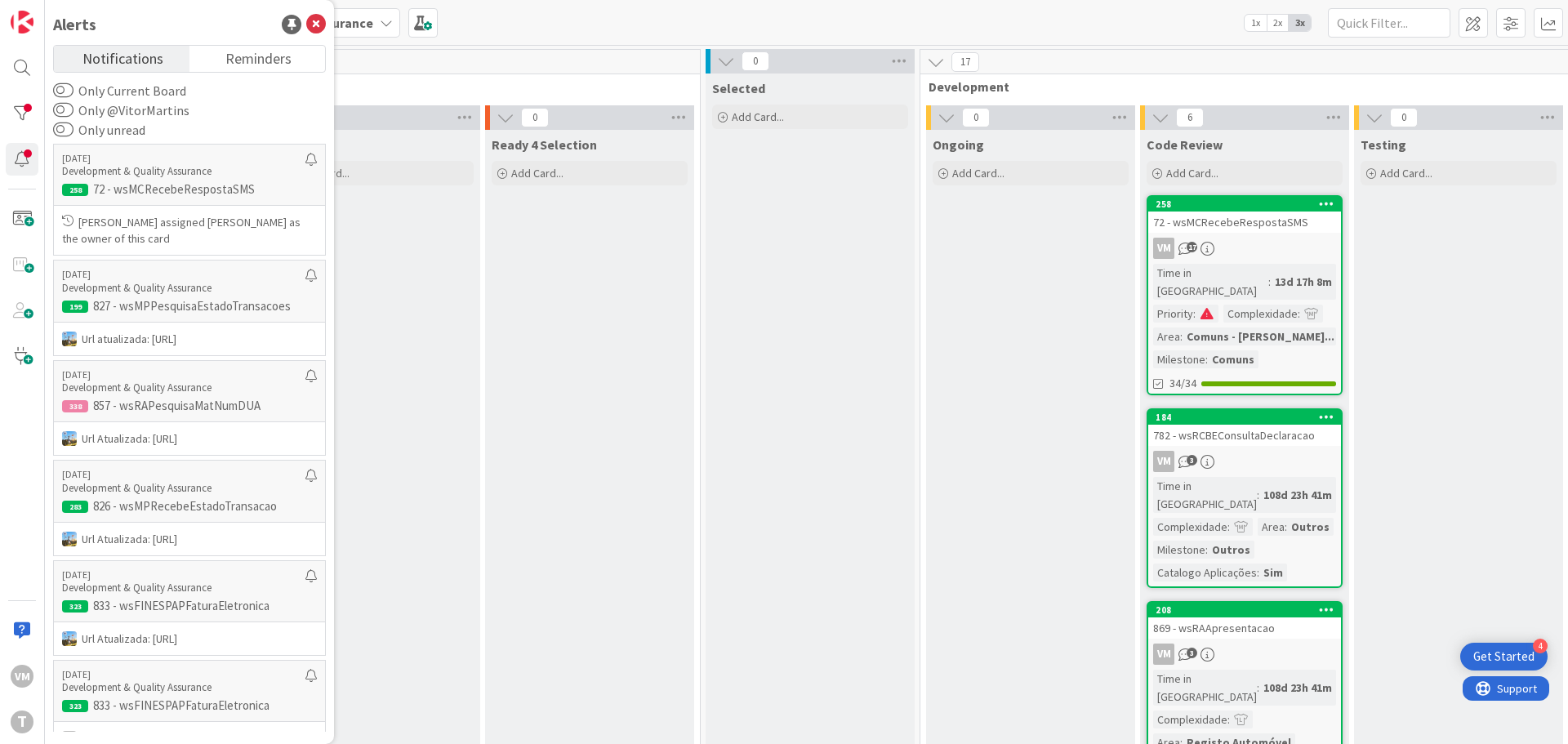
click at [88, 129] on label "Only unread" at bounding box center [100, 130] width 93 height 20
click at [73, 129] on button "Only unread" at bounding box center [63, 129] width 21 height 17
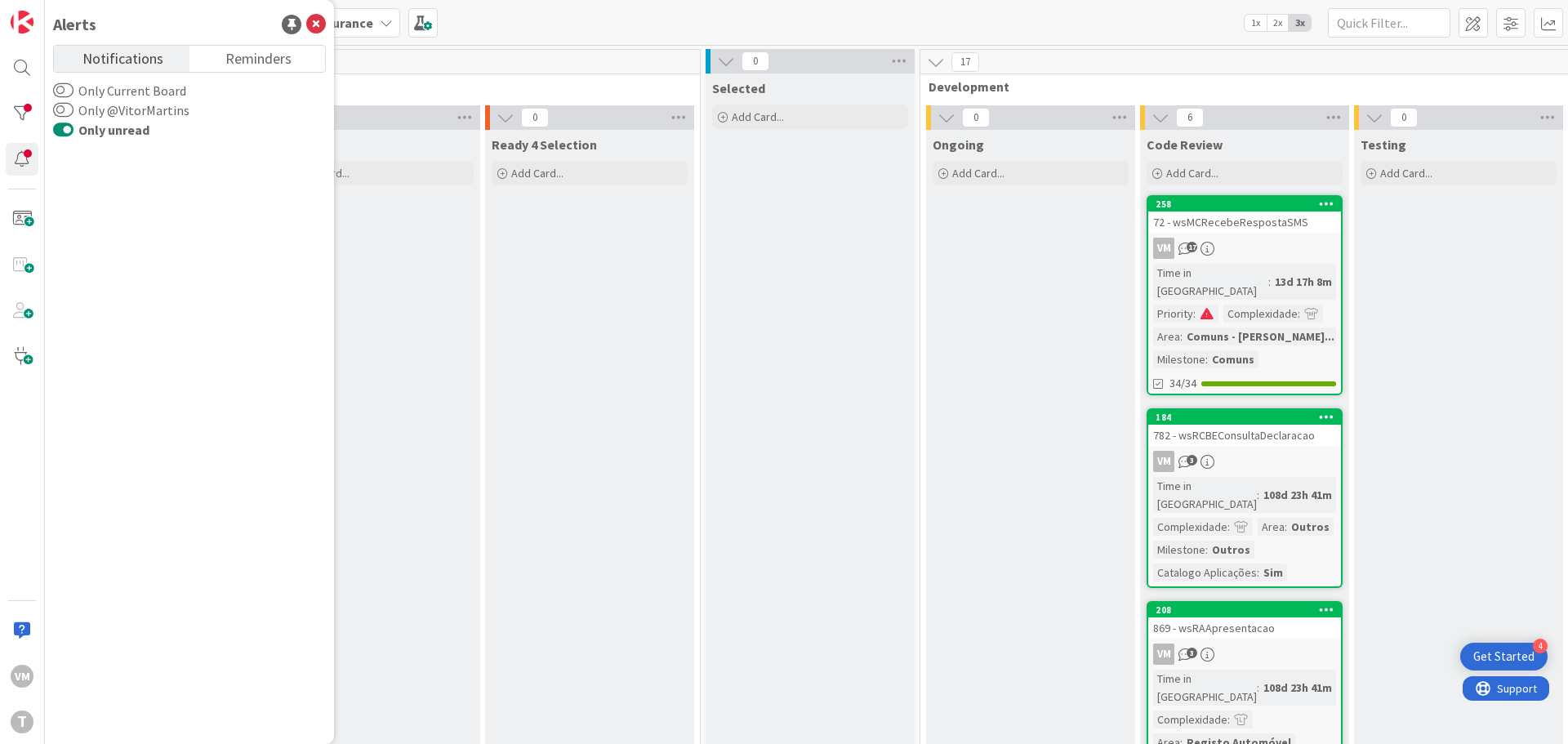
click at [99, 127] on label "Only unread" at bounding box center [102, 130] width 97 height 20
click at [73, 127] on button "Only unread" at bounding box center [63, 129] width 21 height 17
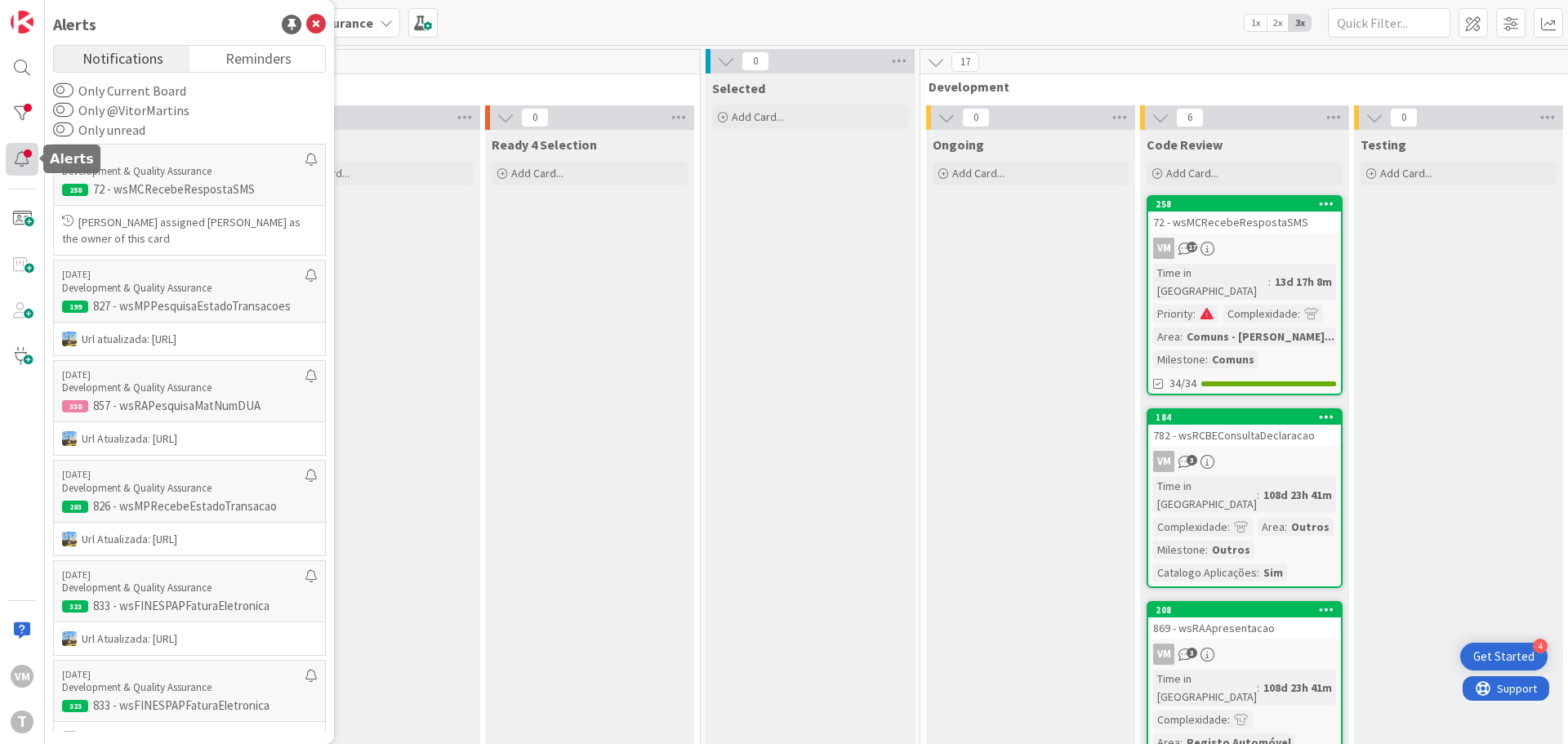
click at [25, 160] on div at bounding box center [22, 159] width 33 height 33
click at [30, 161] on div at bounding box center [22, 159] width 33 height 33
click at [30, 117] on div at bounding box center [22, 112] width 33 height 33
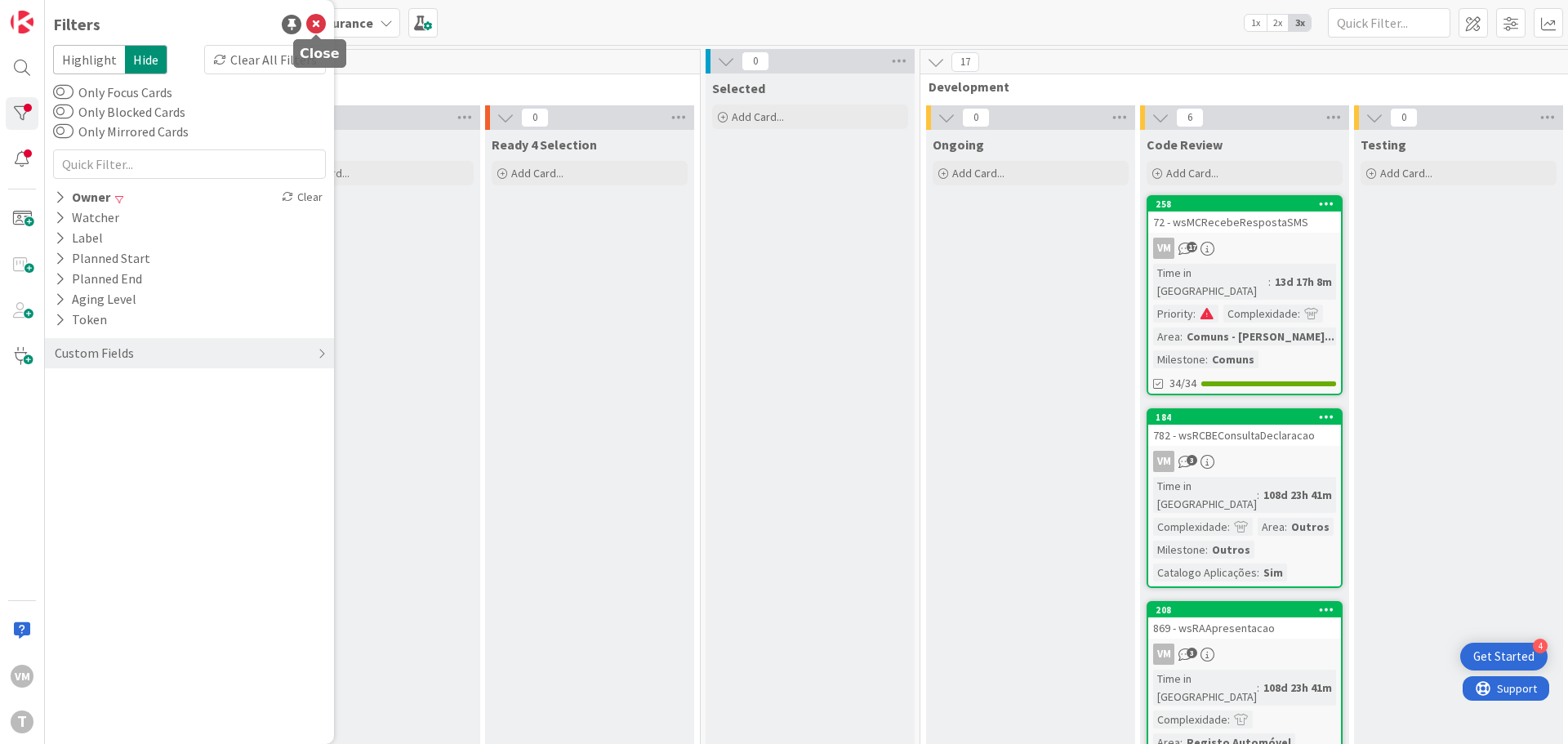
click at [319, 26] on icon at bounding box center [316, 25] width 20 height 20
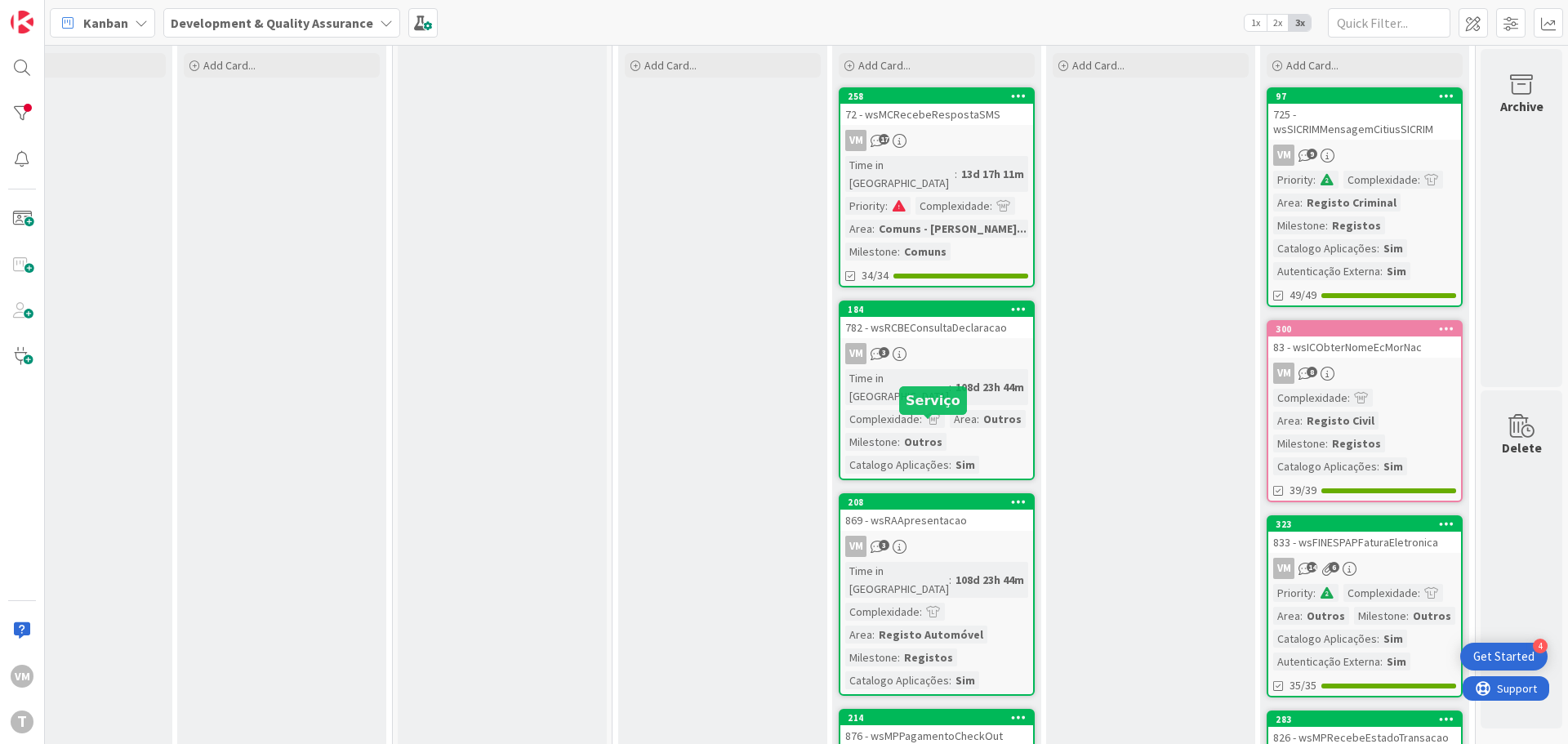
scroll to position [0, 320]
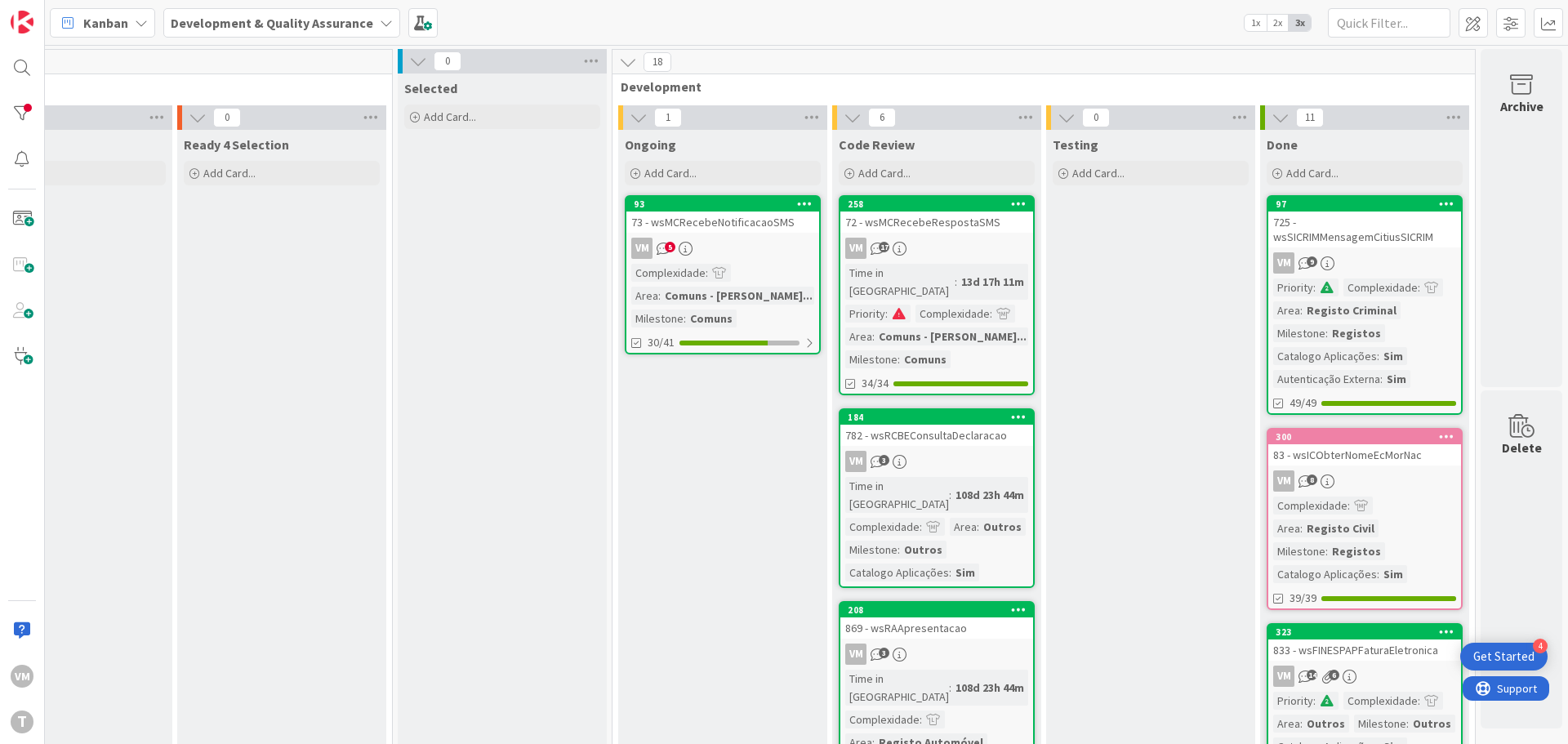
click at [739, 233] on div "93 73 - wsMCRecebeNotificacaoSMS VM 5 Complexidade : Area : Comuns - Modulo Com…" at bounding box center [722, 274] width 196 height 159
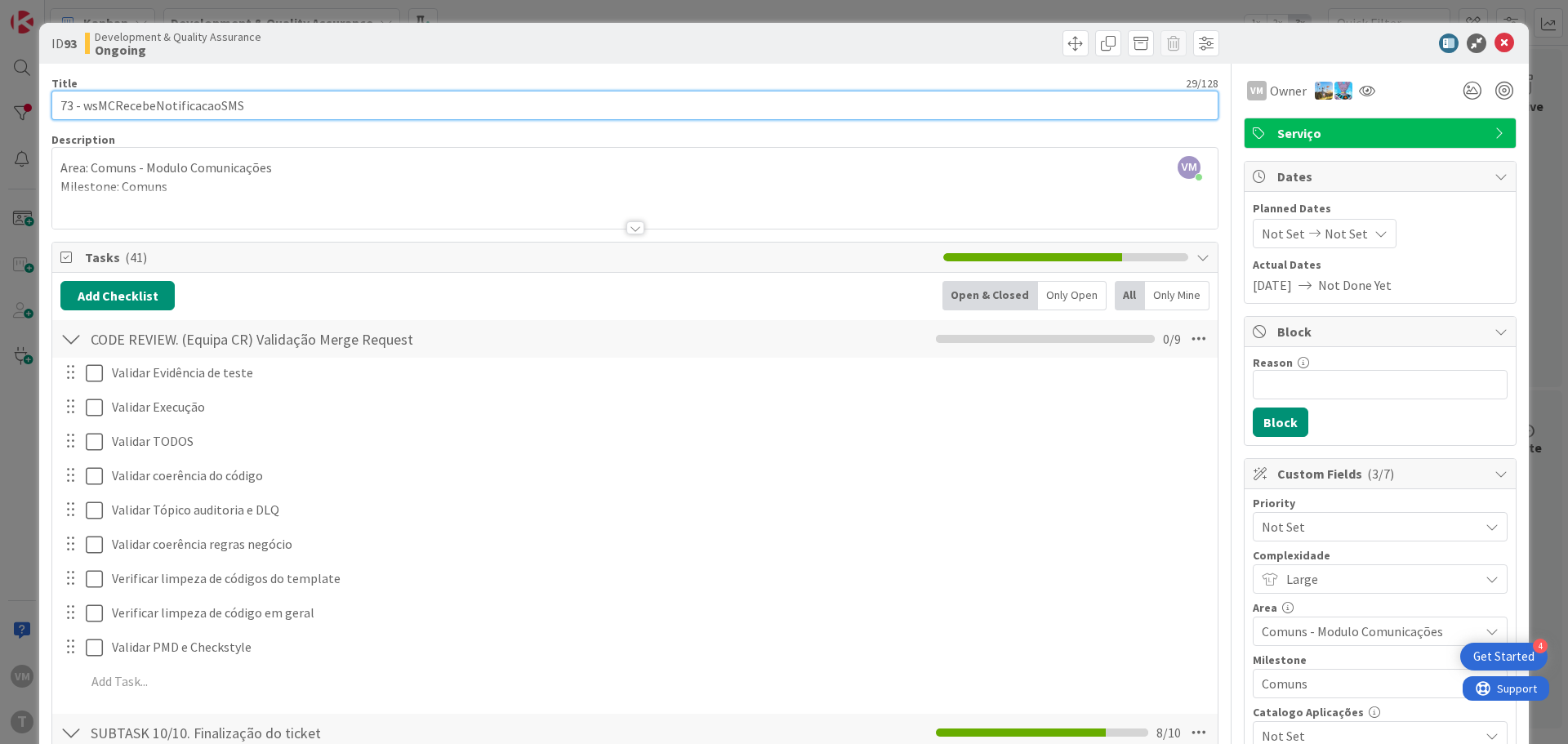
drag, startPoint x: 262, startPoint y: 107, endPoint x: 79, endPoint y: 107, distance: 183.0
click at [79, 107] on input "73 - wsMCRecebeNotificacaoSMS" at bounding box center [635, 106] width 1167 height 30
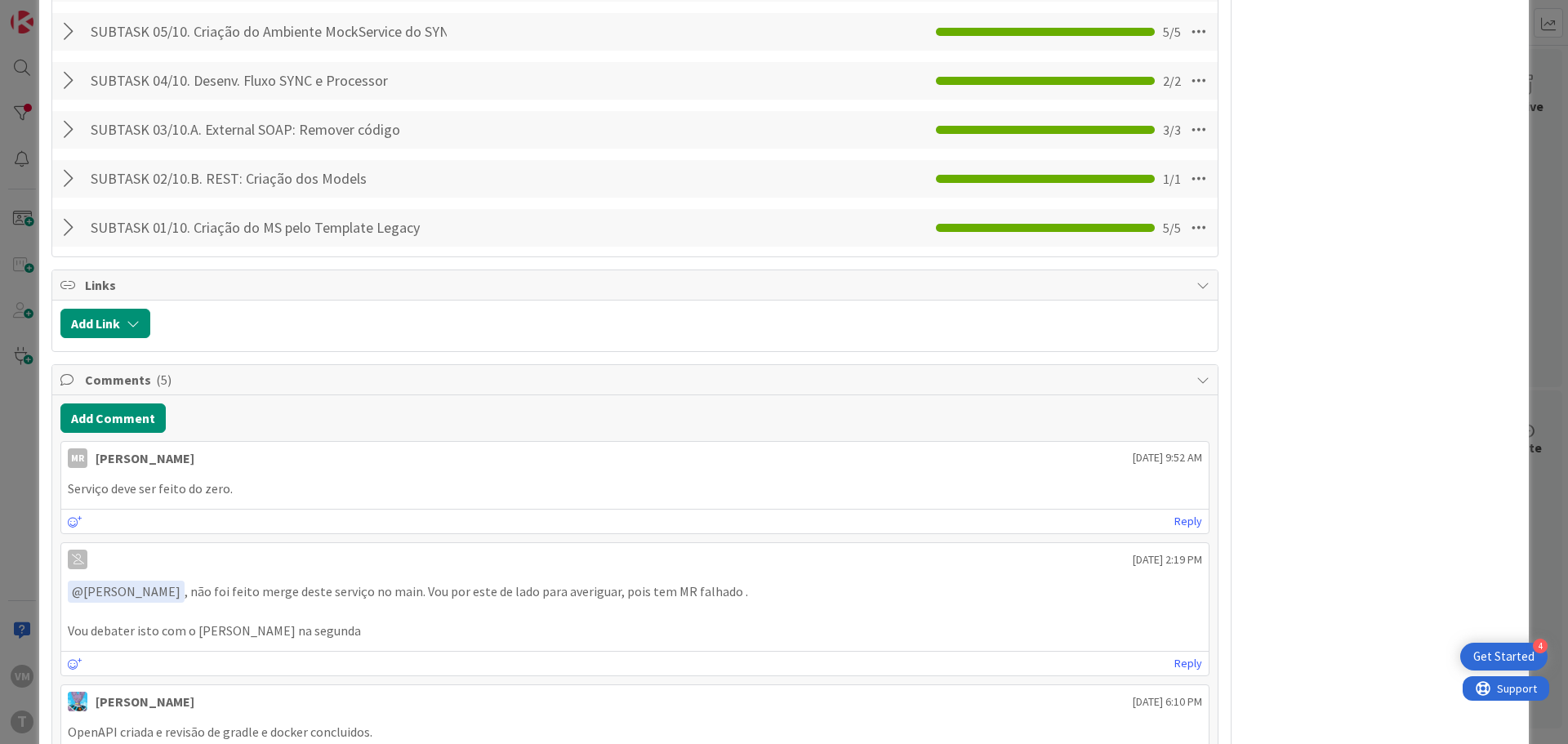
scroll to position [1797, 0]
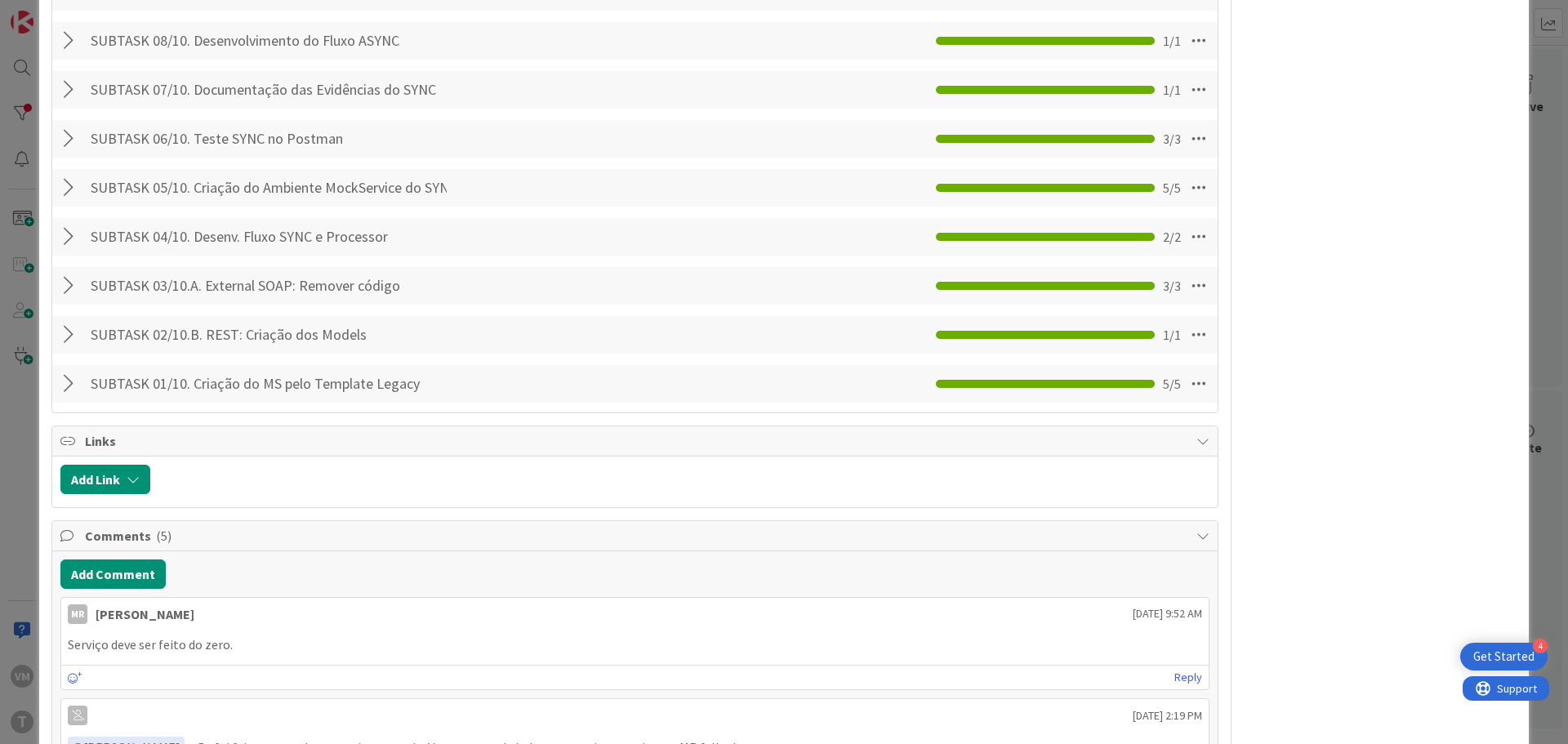
click at [62, 369] on div at bounding box center [71, 384] width 22 height 30
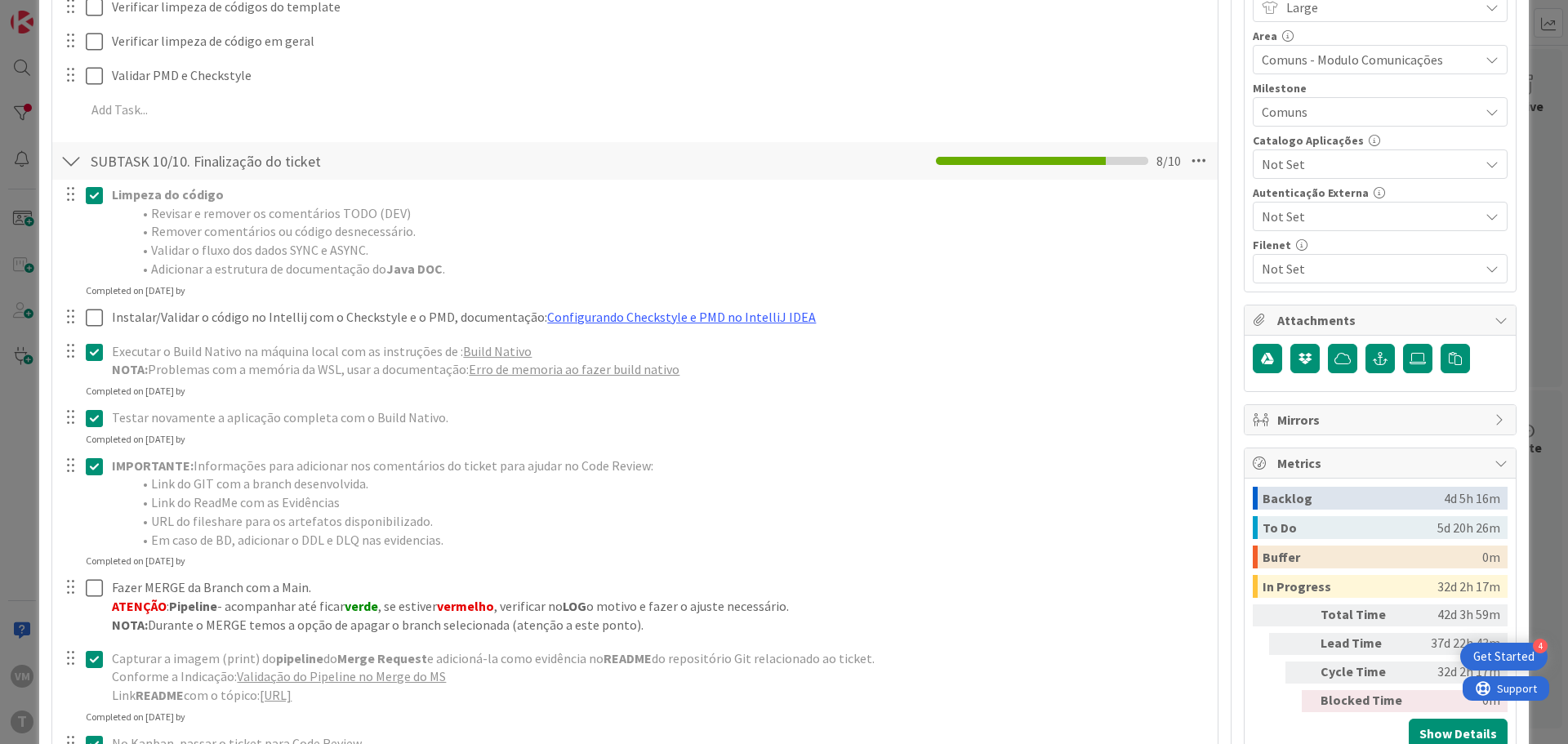
scroll to position [653, 0]
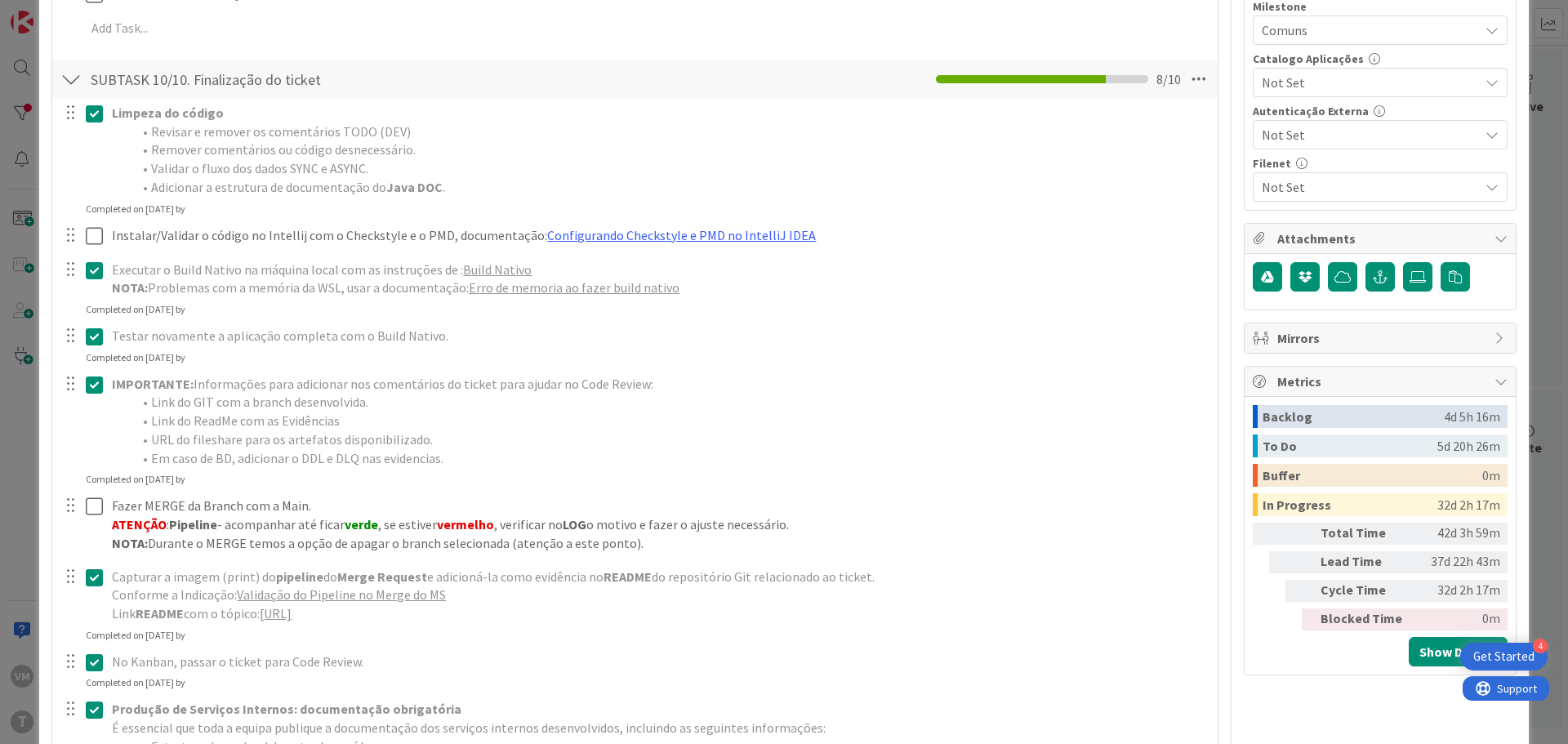
click at [1338, 343] on span "Mirrors" at bounding box center [1381, 338] width 209 height 20
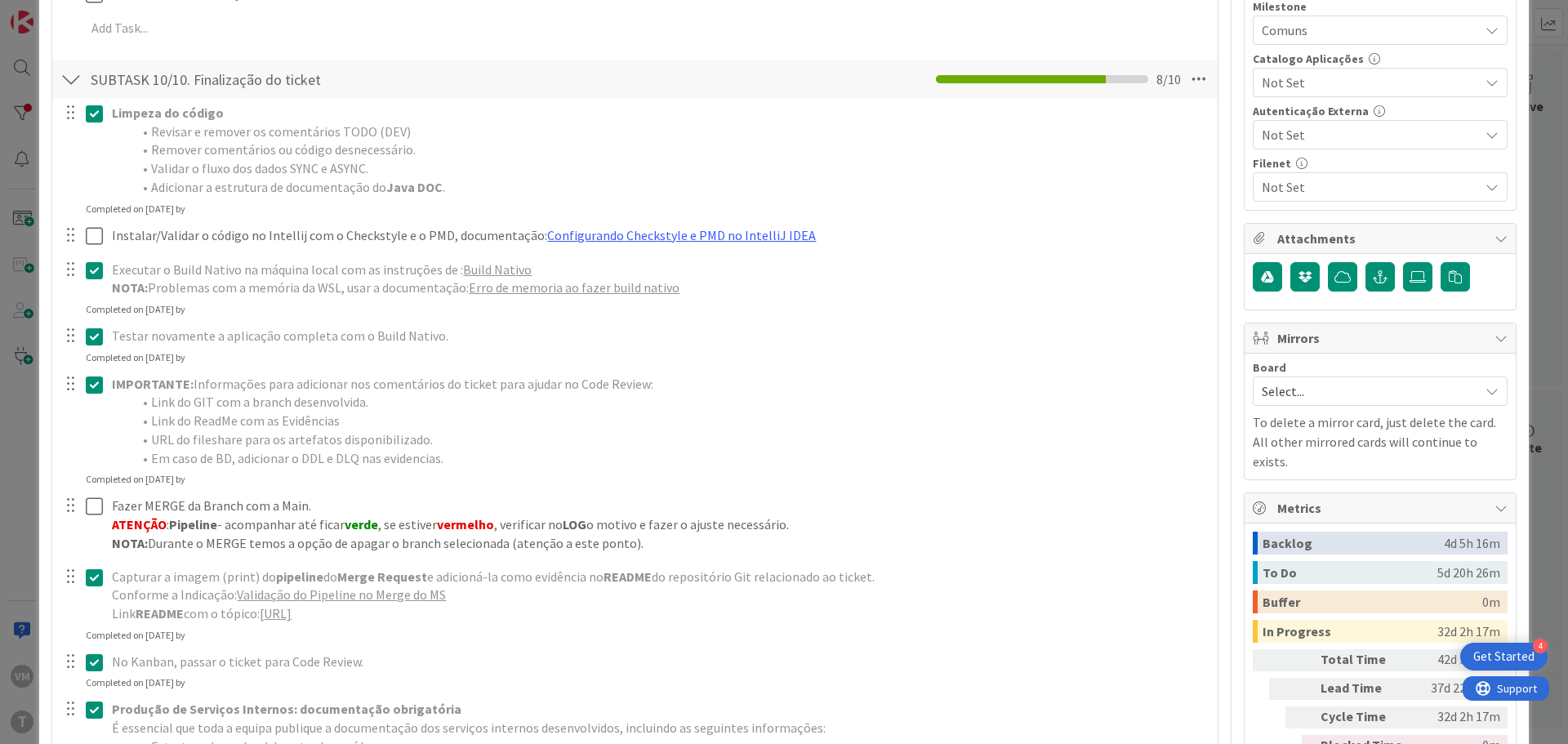
click at [1342, 342] on span "Mirrors" at bounding box center [1381, 338] width 209 height 20
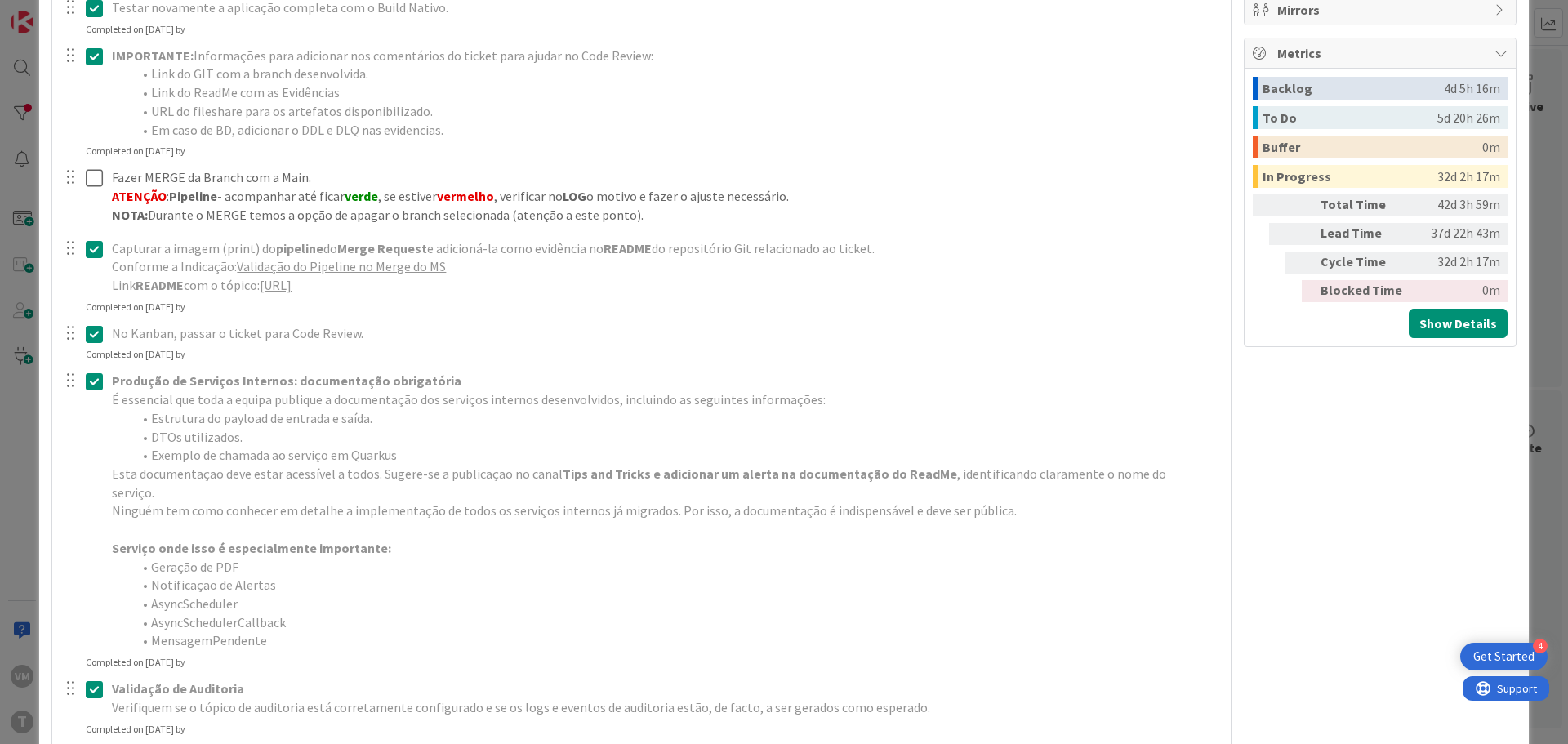
scroll to position [980, 0]
click at [1443, 328] on button "Show Details" at bounding box center [1458, 325] width 99 height 30
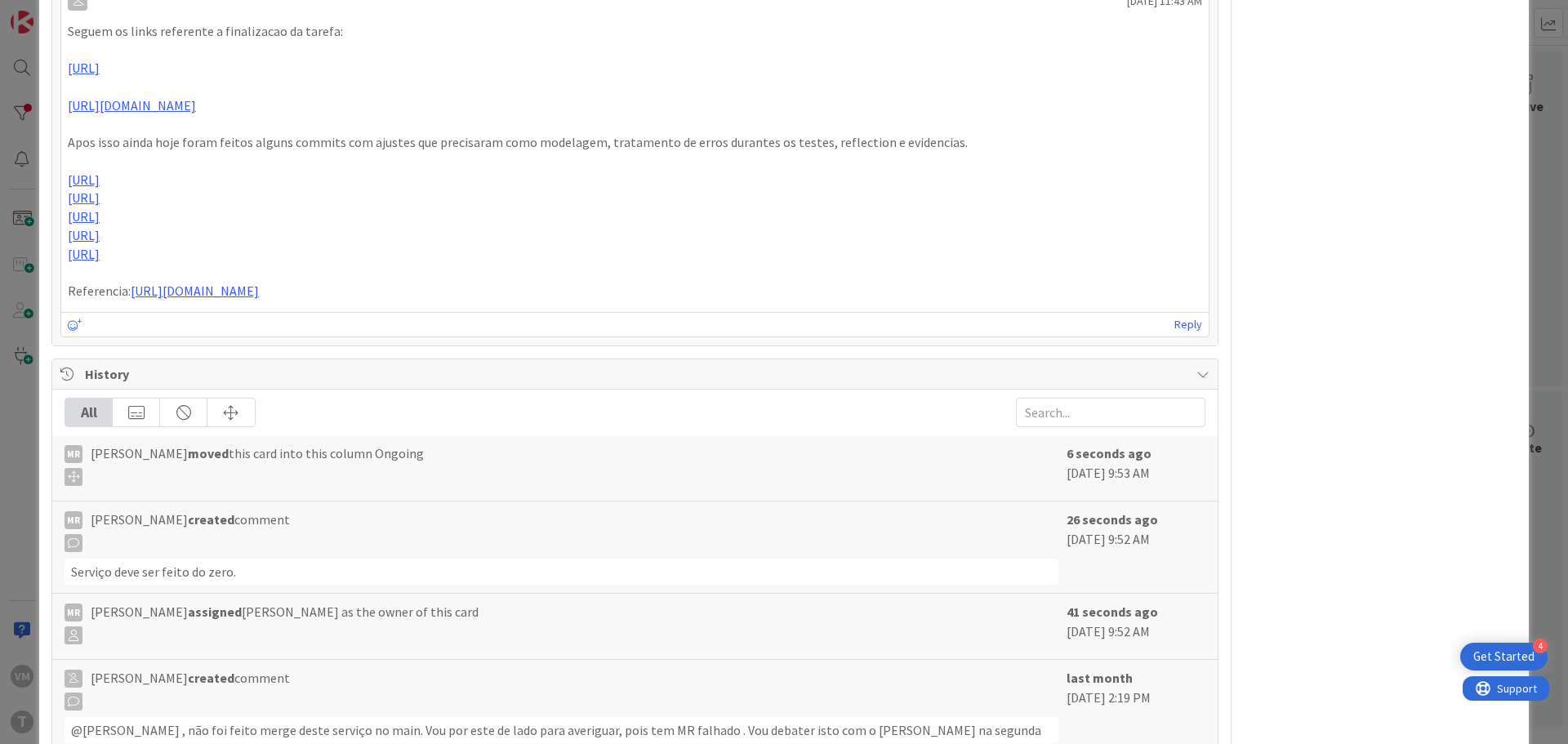
scroll to position [3631, 0]
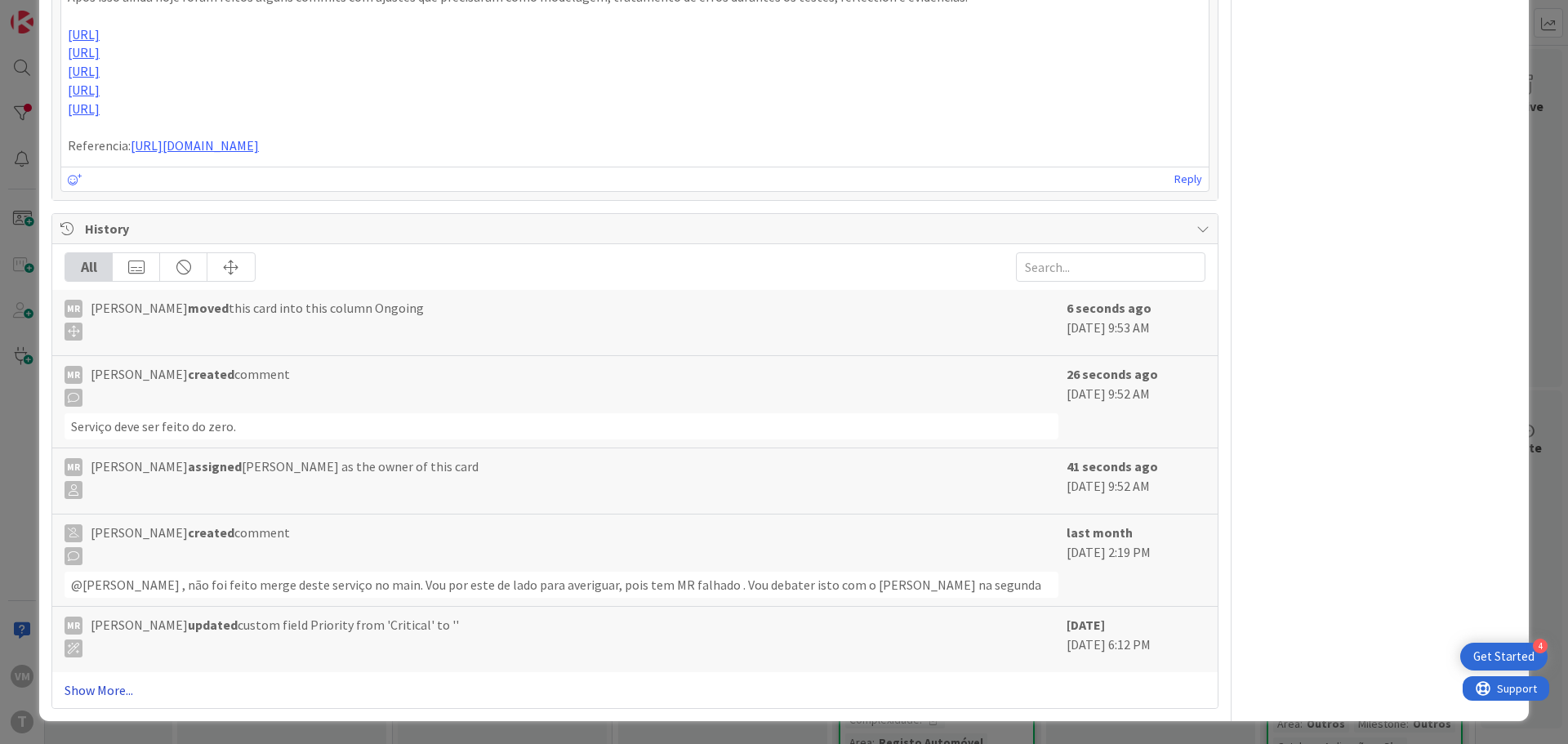
click at [126, 691] on link "Show More..." at bounding box center [635, 690] width 1141 height 20
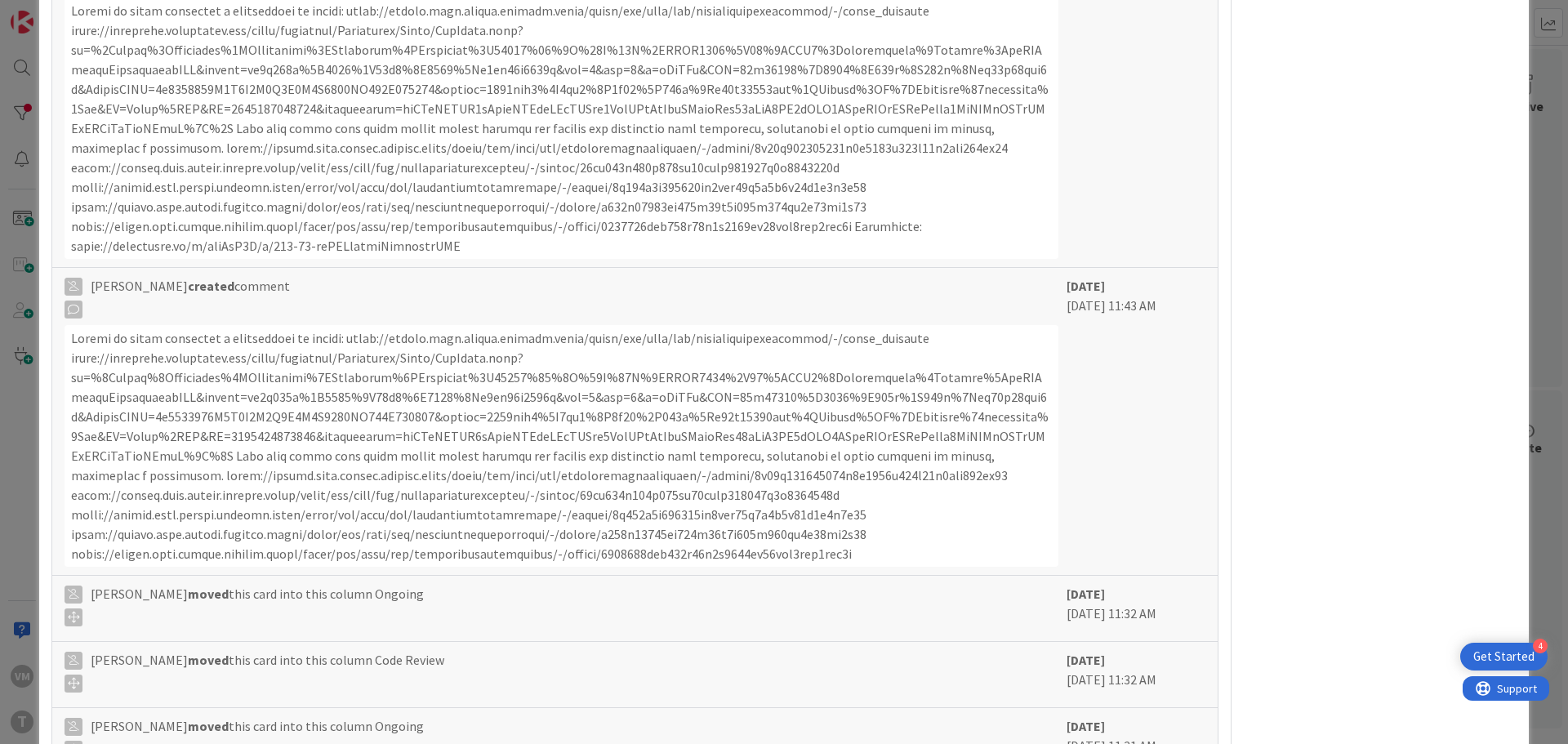
scroll to position [9060, 0]
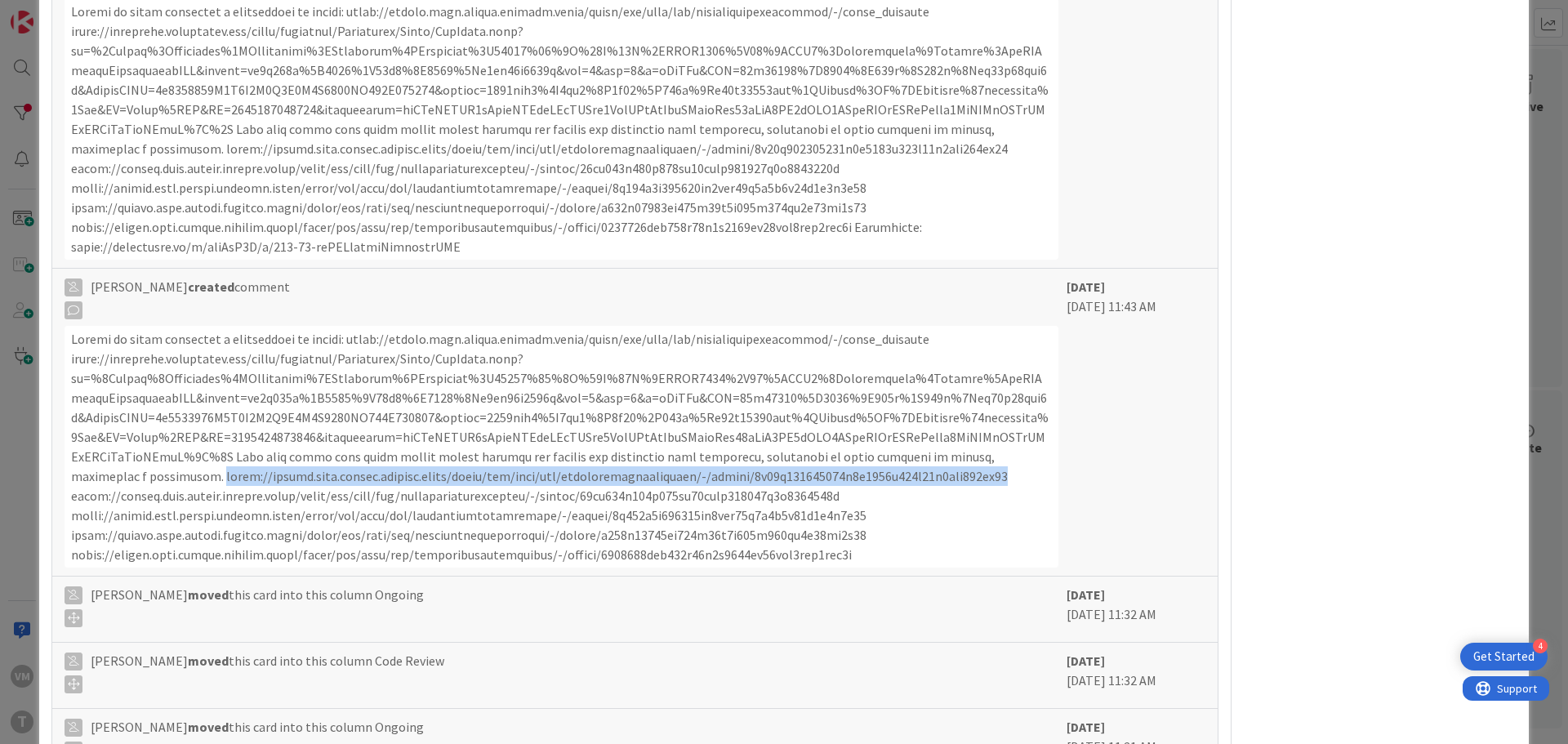
drag, startPoint x: 862, startPoint y: 550, endPoint x: 72, endPoint y: 558, distance: 790.0
click at [72, 558] on div at bounding box center [560, 446] width 994 height 242
copy div "https://gitlab.apps.ktools.justica.local/naspp/esb/apps/cmn/wsmcnotificaestados…"
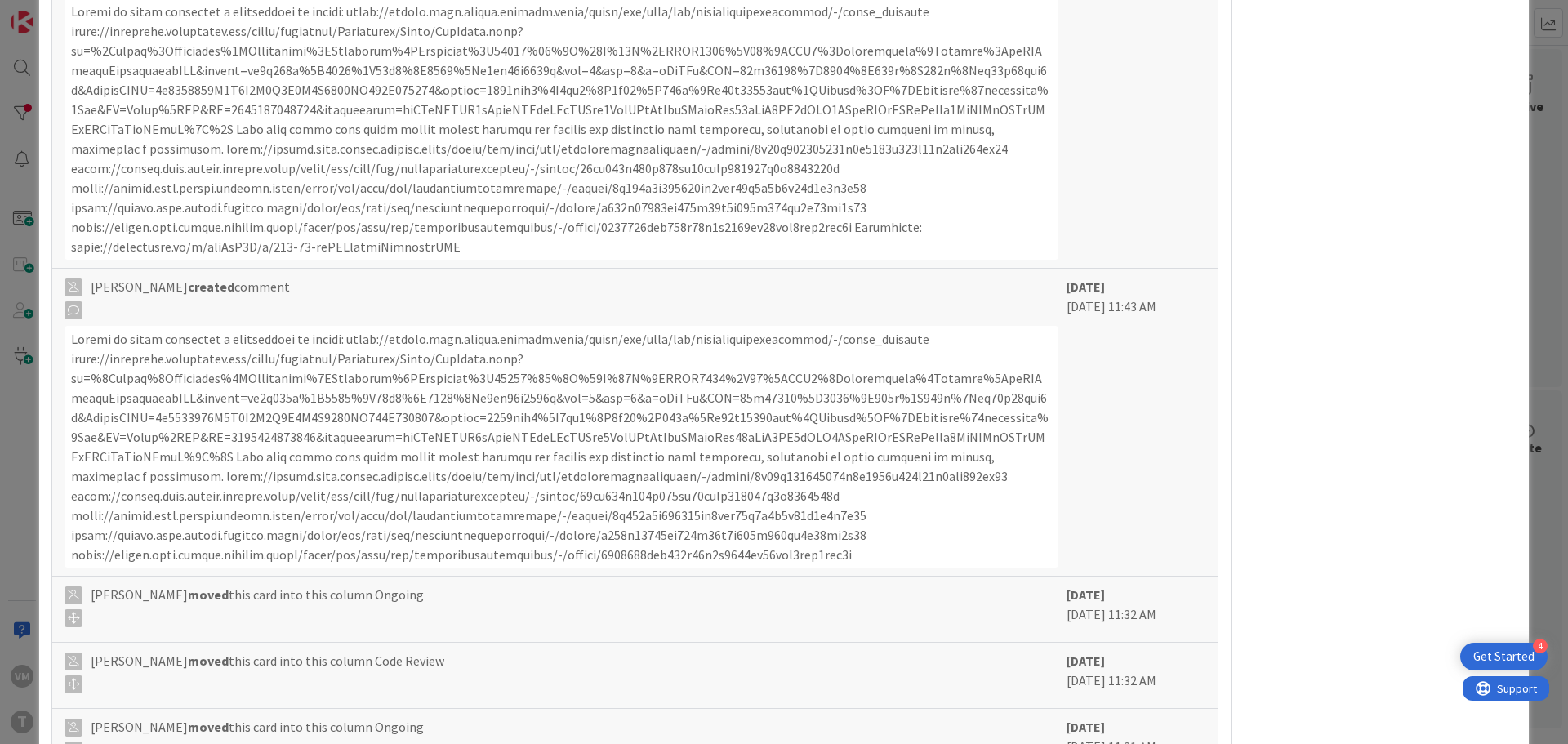
click at [849, 567] on div at bounding box center [560, 446] width 994 height 242
drag, startPoint x: 868, startPoint y: 632, endPoint x: 736, endPoint y: 628, distance: 132.1
click at [736, 567] on div at bounding box center [560, 446] width 994 height 242
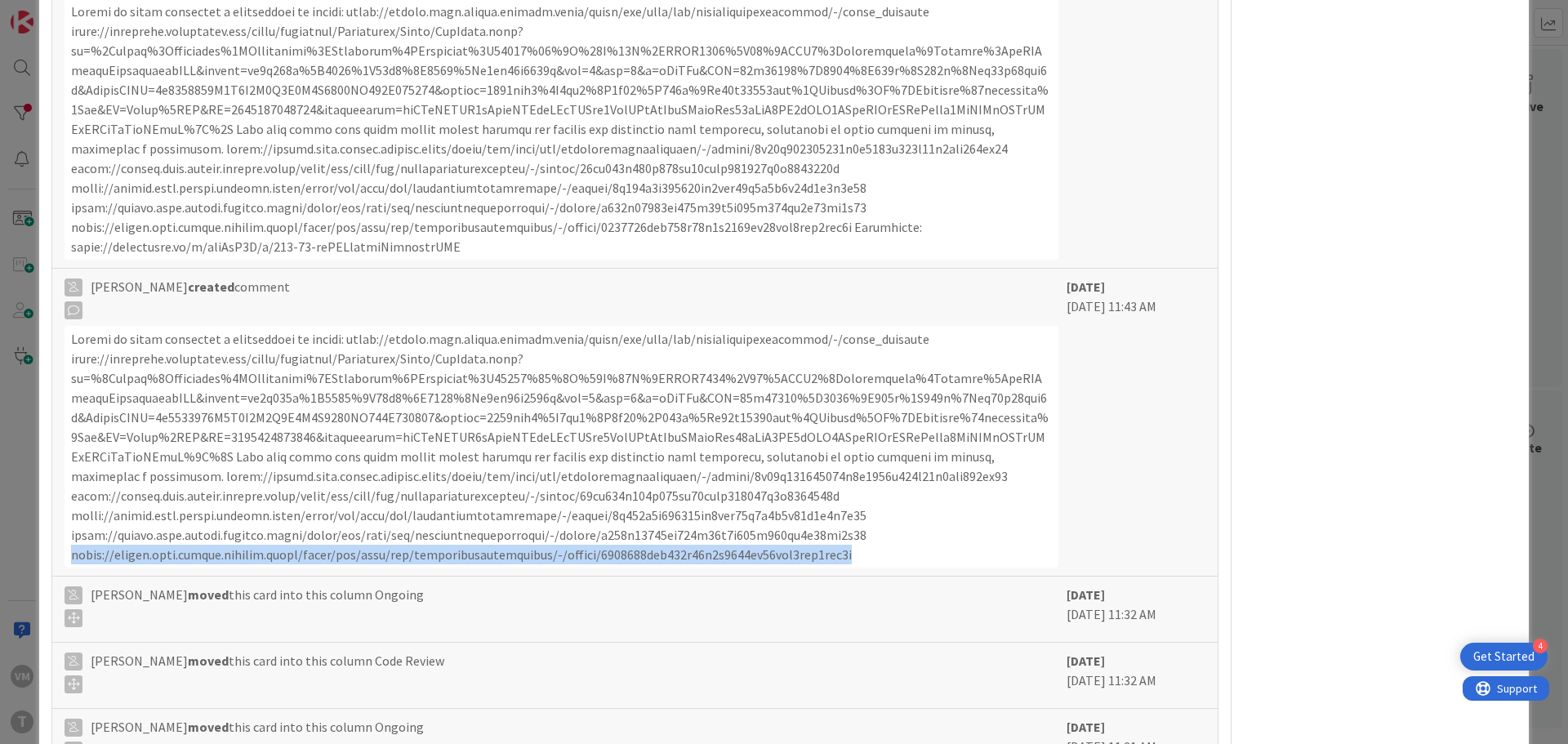
click at [69, 567] on div at bounding box center [560, 446] width 994 height 242
copy div "https://gitlab.apps.ktools.justica.local/naspp/esb/apps/cmn/wsmcnotificaestados…"
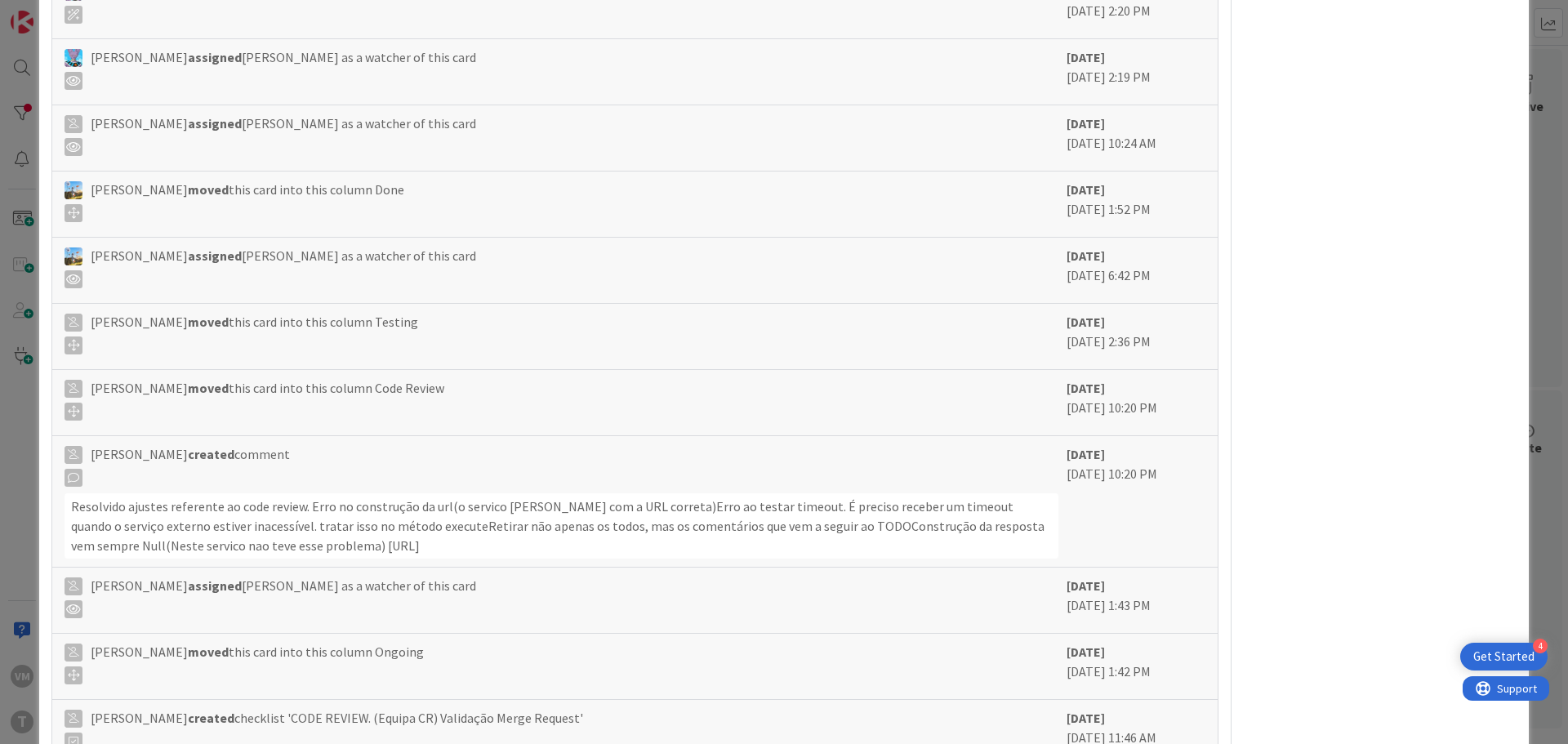
scroll to position [4406, 0]
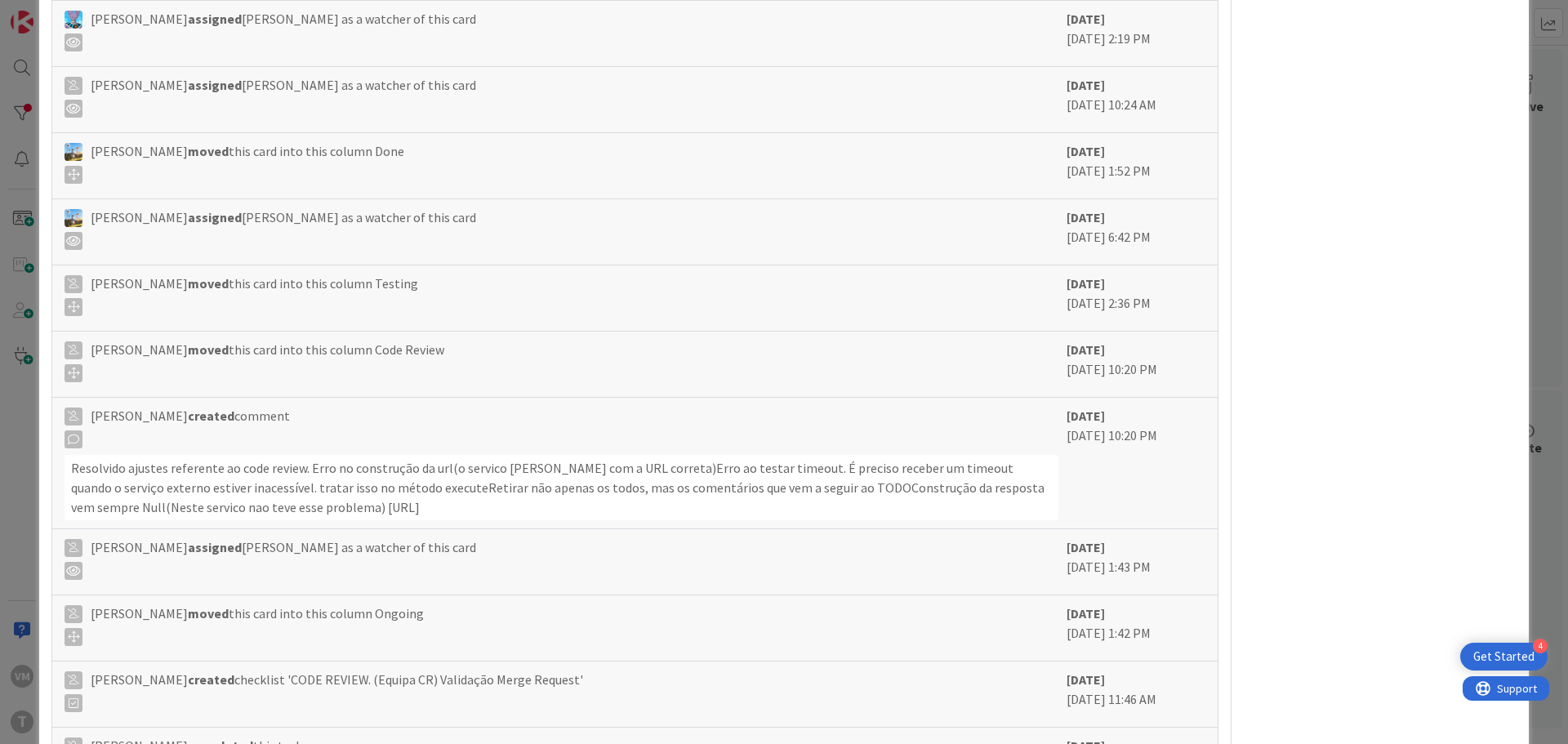
drag, startPoint x: 877, startPoint y: 580, endPoint x: 63, endPoint y: 583, distance: 814.0
click at [63, 529] on div "Flavio Honorato created comment Resolvido ajustes referente ao code review. Err…" at bounding box center [635, 463] width 1165 height 131
copy div "https://gitlab.apps.ktools.justica.local/naspp/esb/apps/cmn/wsmcnotificaestados…"
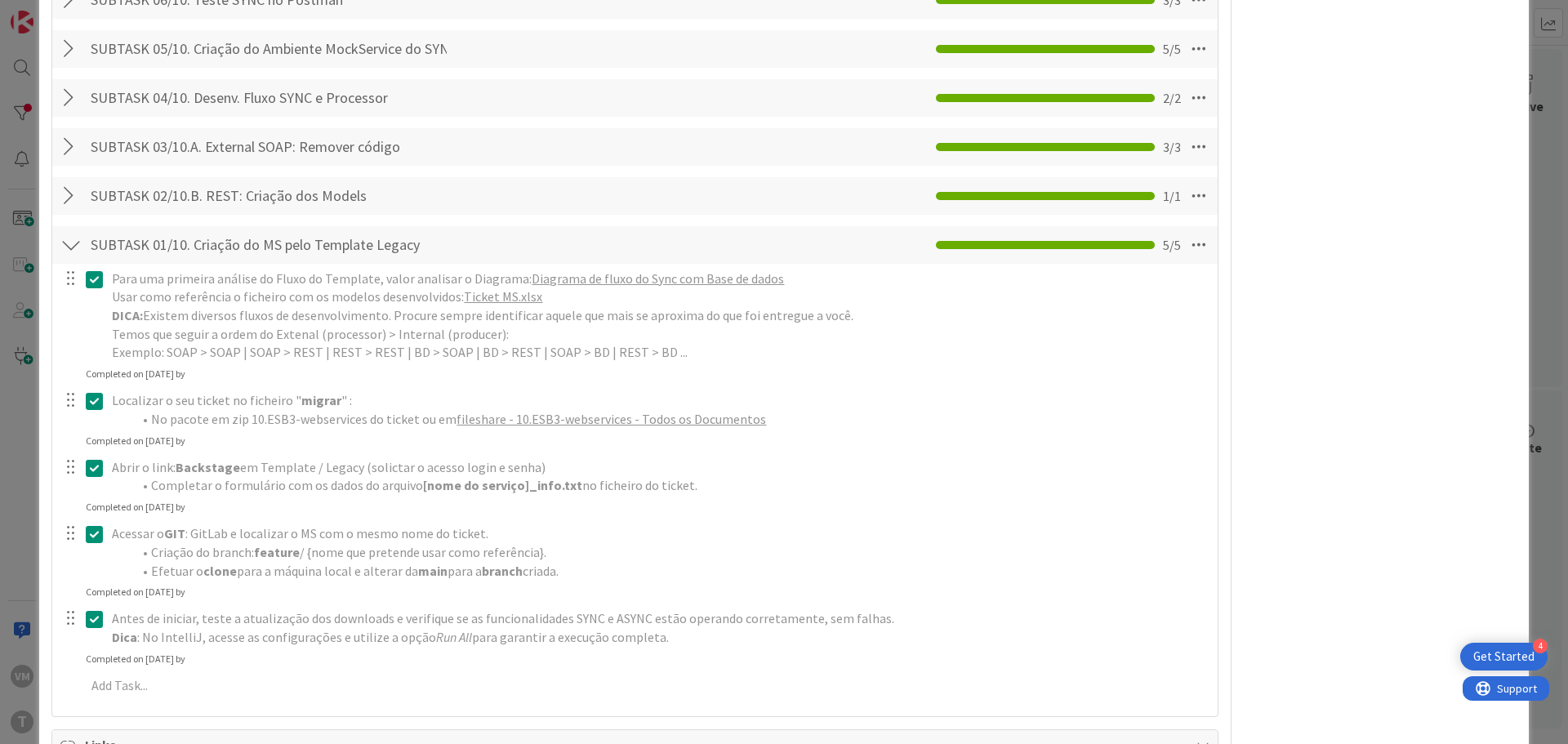
scroll to position [1793, 0]
